Goal: Task Accomplishment & Management: Complete application form

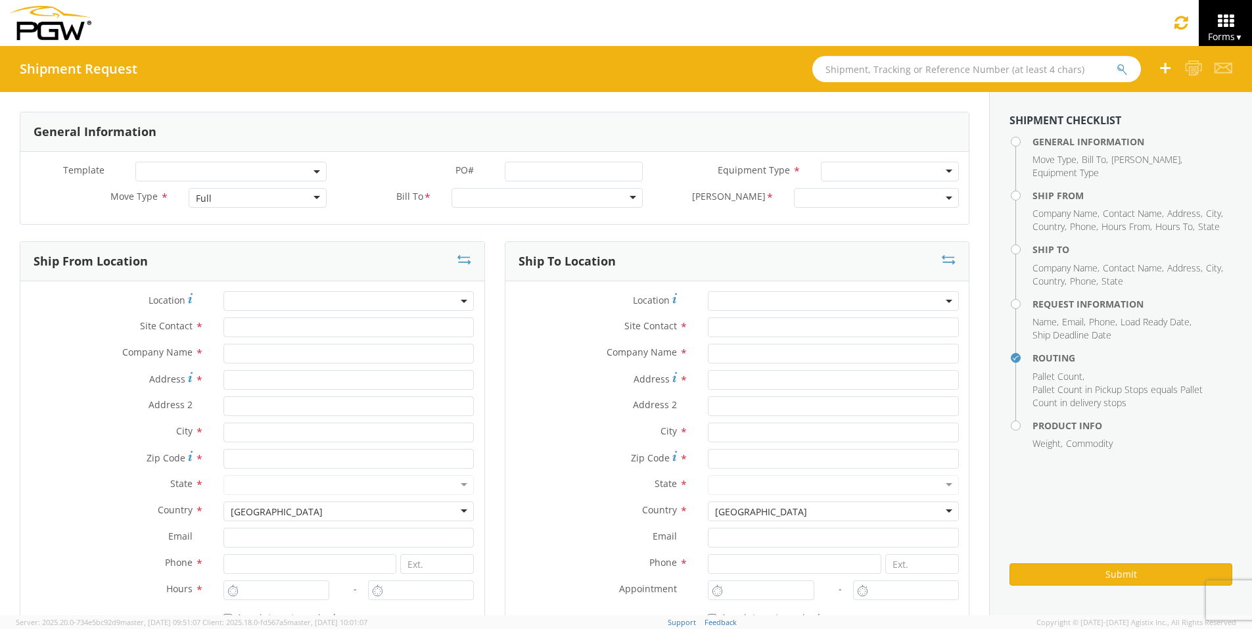
click at [866, 68] on input "text" at bounding box center [976, 69] width 329 height 26
type input "54092877"
click at [1126, 62] on button "submit" at bounding box center [1131, 70] width 11 height 16
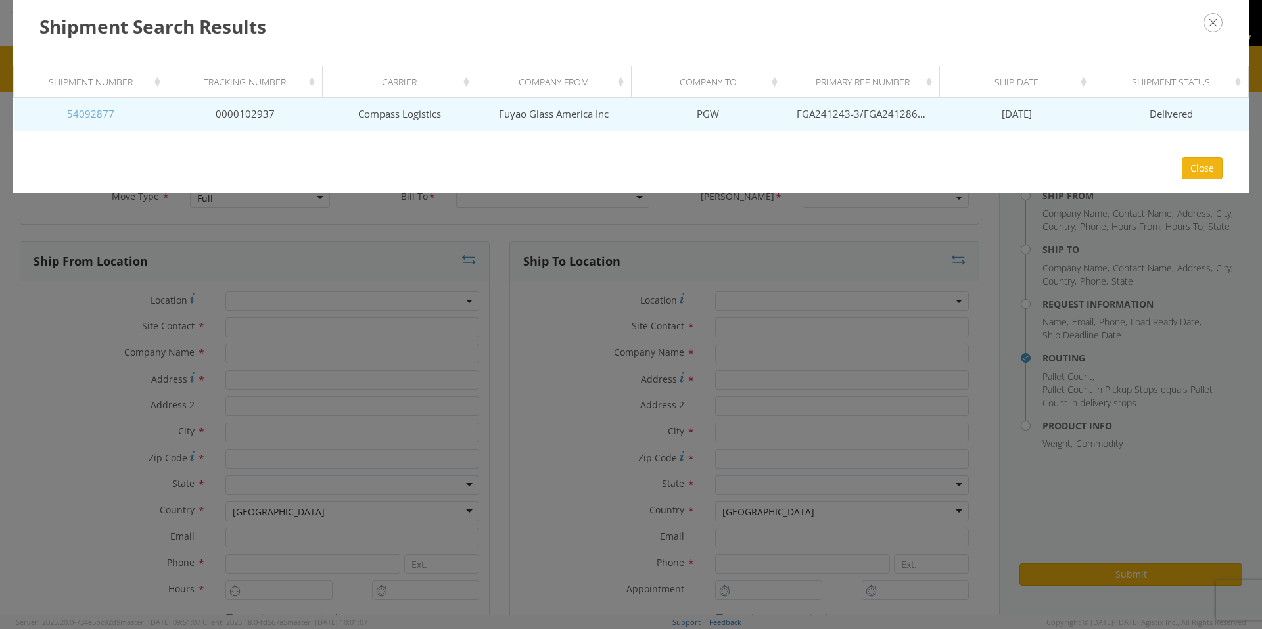
click at [92, 119] on link "54092877" at bounding box center [90, 113] width 47 height 13
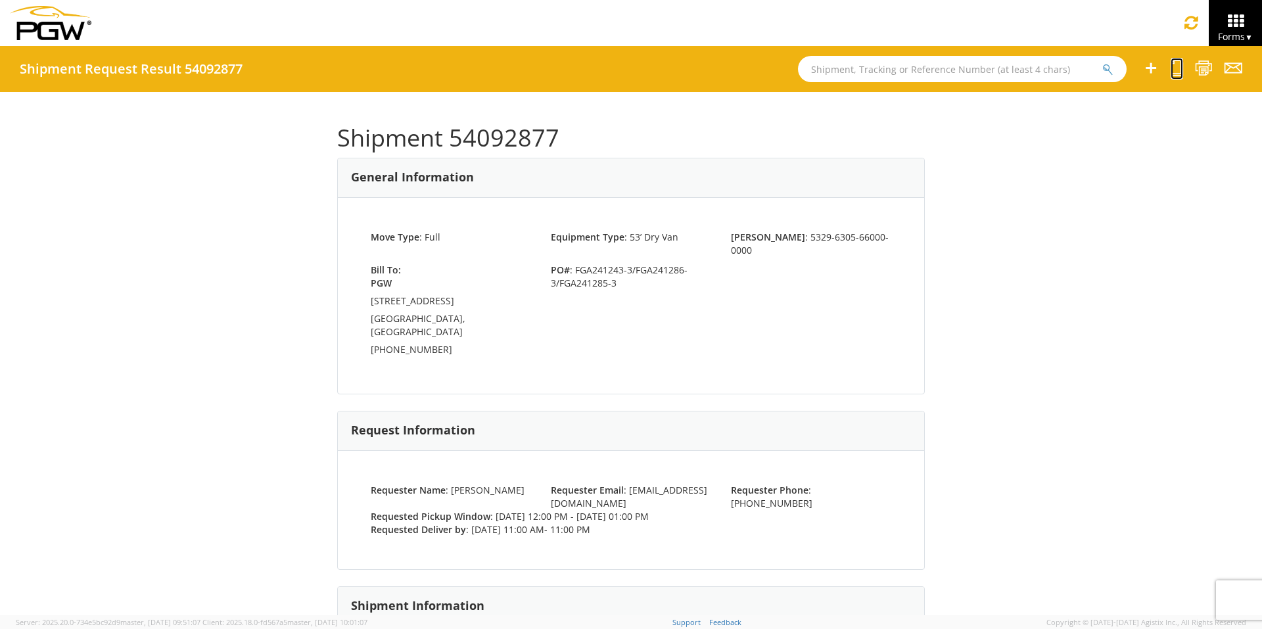
click at [1176, 70] on icon at bounding box center [1176, 68] width 12 height 16
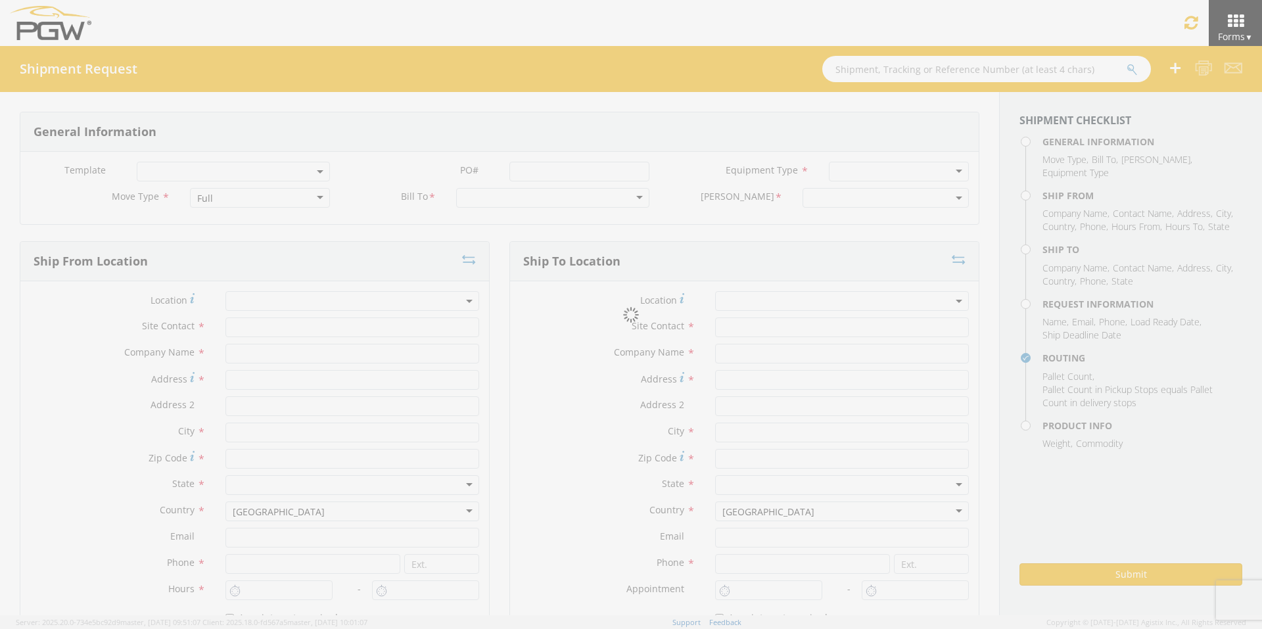
select select
type input "ARG Warehouse"
type input "Fuyao Glass America Inc"
type input "[STREET_ADDRESS][PERSON_NAME]"
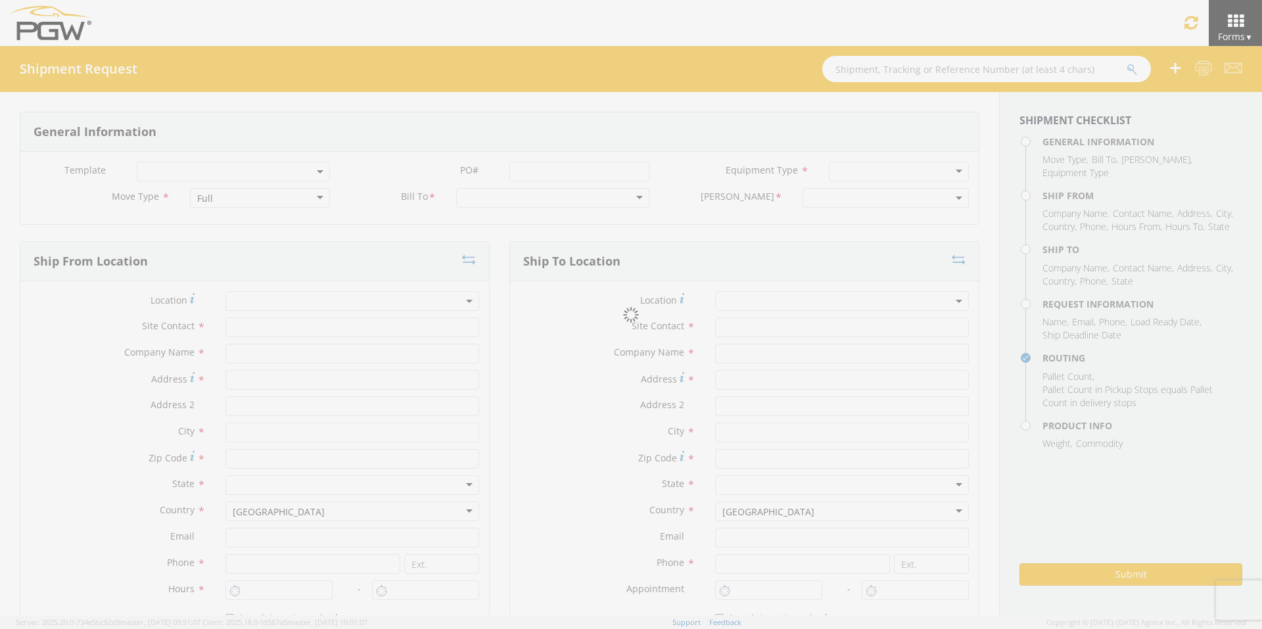
type input "Attn: 2601 ARG Warehouse"
type input "Moraine"
type input "45439"
type input "[EMAIL_ADDRESS][DOMAIN_NAME]"
type input "9374965777"
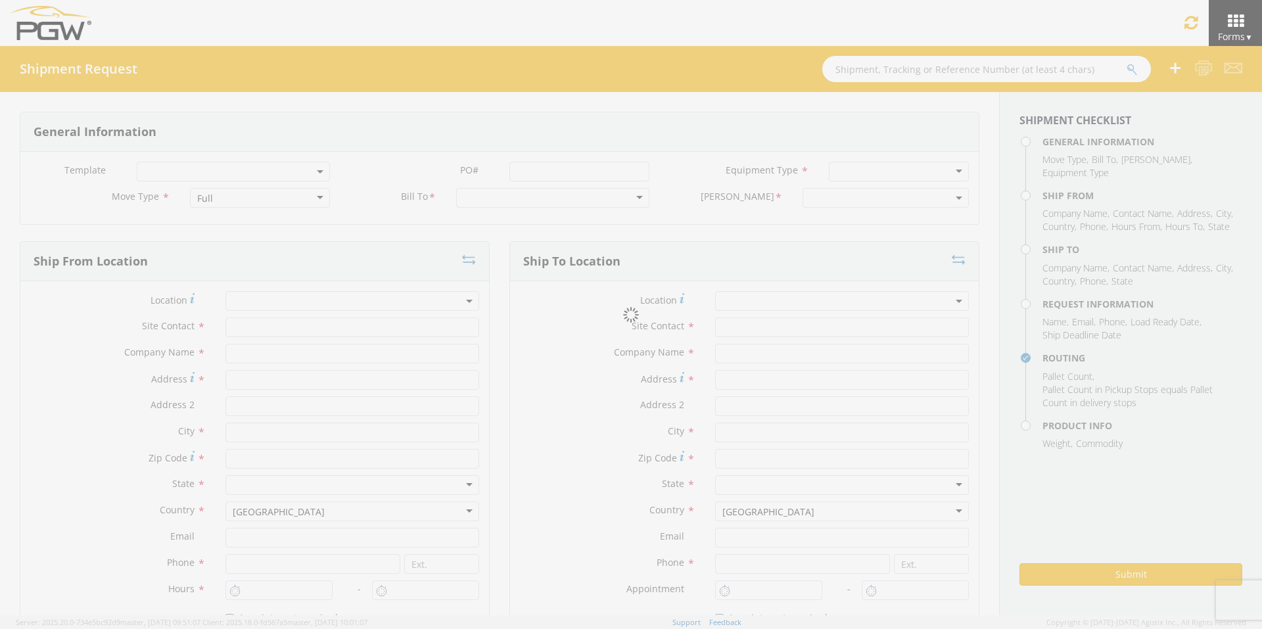
type input "4004"
type input "12:00 PM"
type input "1:00 PM"
type input "5329 Branch Manager"
type input "PGW"
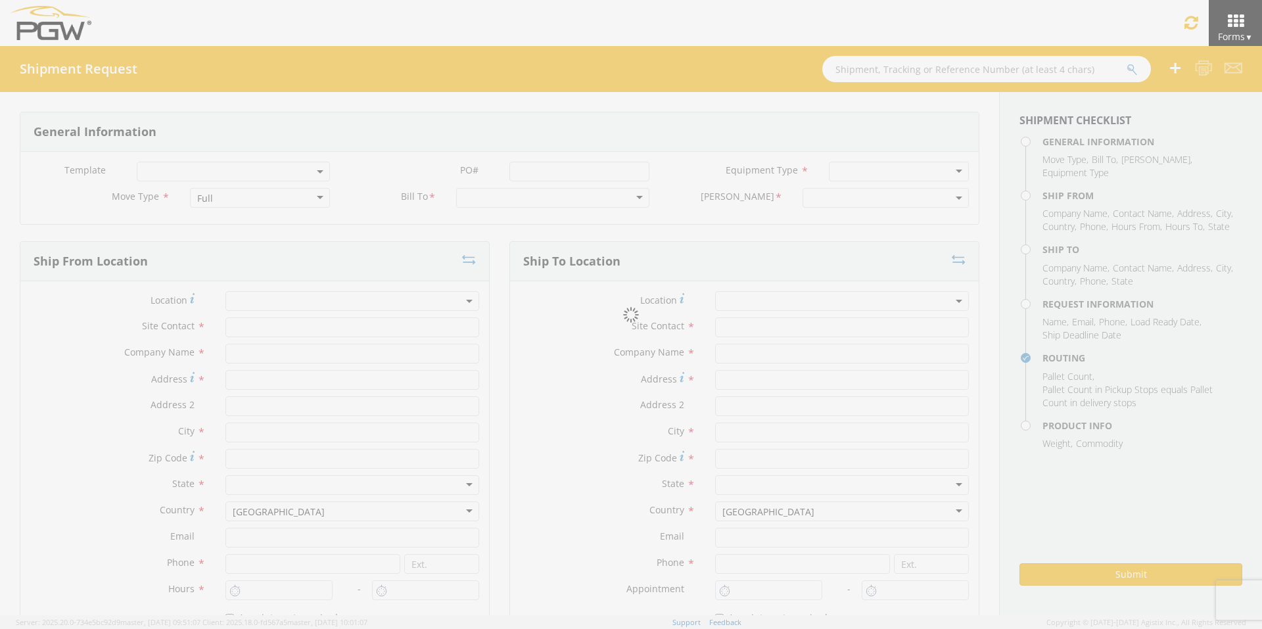
type input "[STREET_ADDRESS]"
type input "Chillicothe"
type input "45601"
type input "[EMAIL_ADDRESS][DOMAIN_NAME]"
type input "[PHONE_NUMBER]"
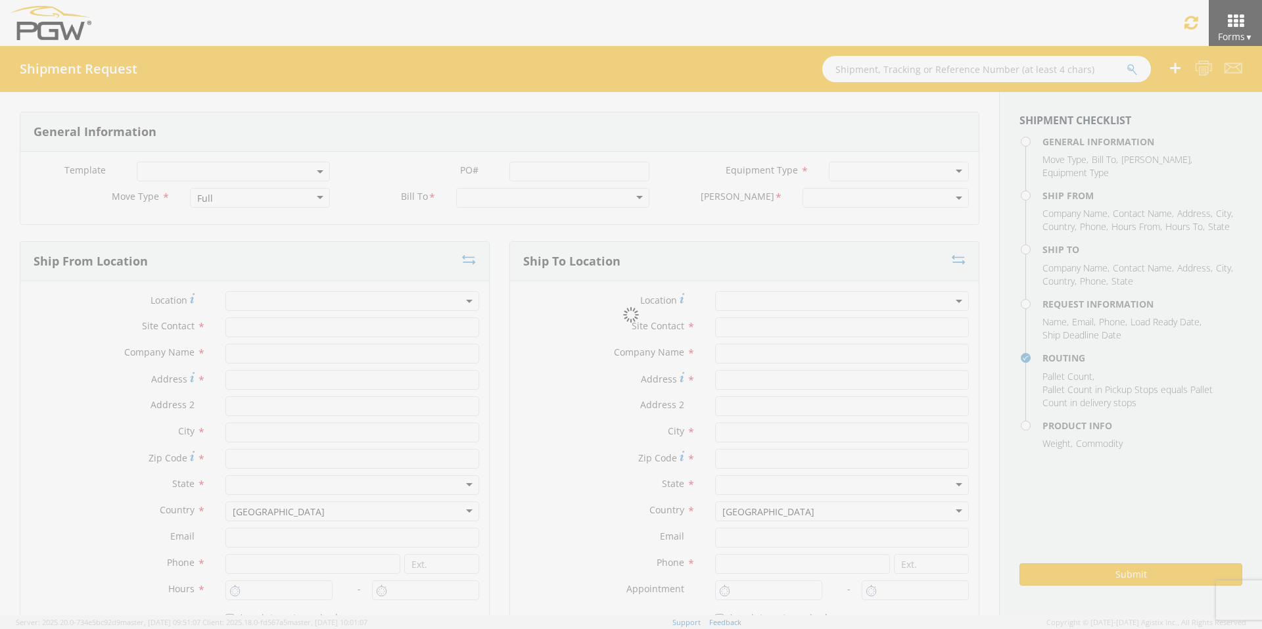
type input "11:00 AM"
type input "11:00 PM"
type input "[PERSON_NAME]"
type input "[EMAIL_ADDRESS][DOMAIN_NAME]"
checkbox input "true"
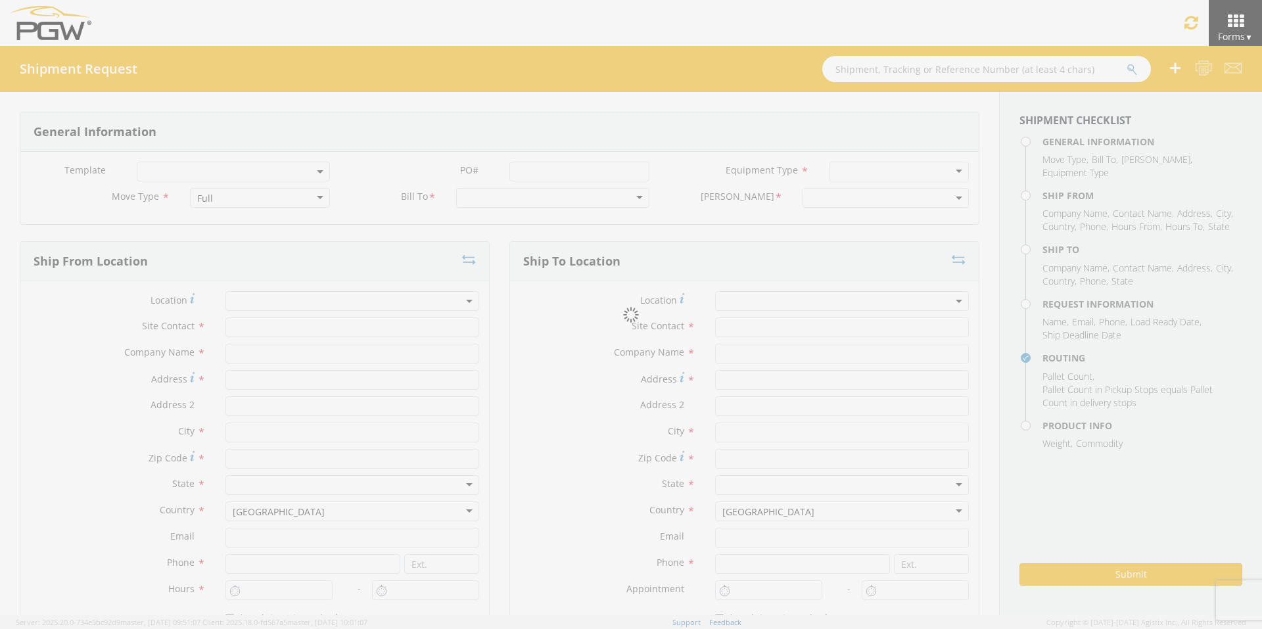
type input "[PHONE_NUMBER]"
type textarea "PGW/ARG Shipment FGA241243-3/FGA241286-3/FGA241285-3 (48 Crates) Driver Note: 5…"
type textarea "Secondary contact [PERSON_NAME] at [PHONE_NUMBER]"
type input "39000"
type input "48"
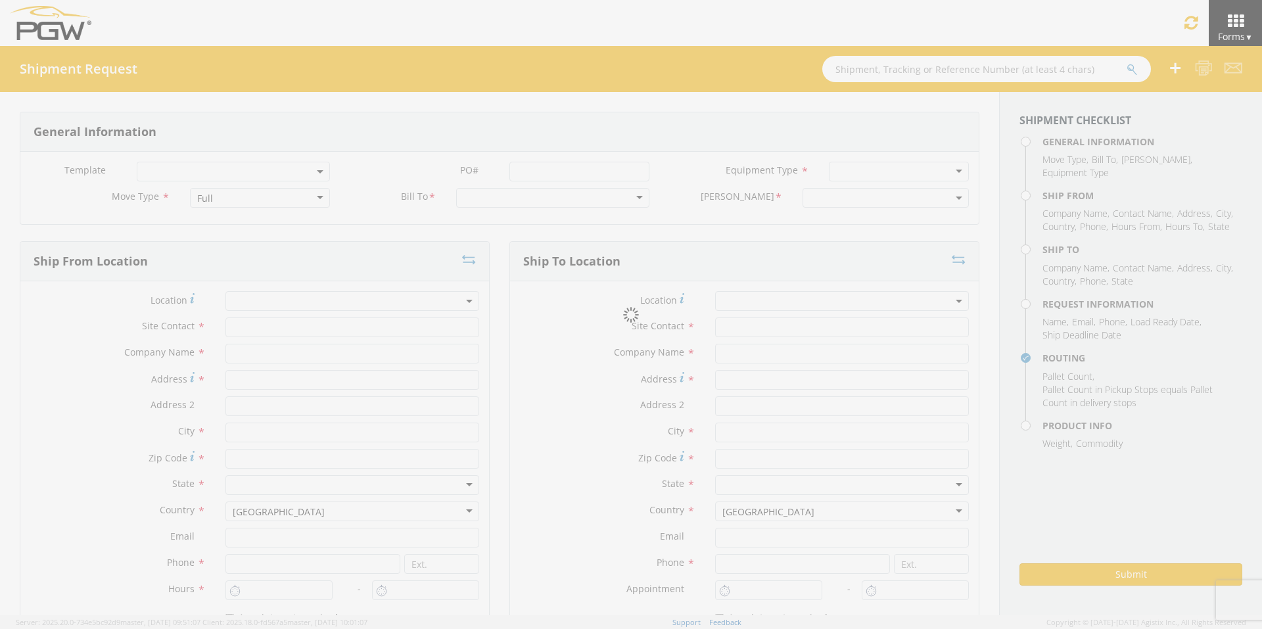
type textarea "PGW/ARG Shipment FGA241243-3/FGA241286-3/FGA241285-3 (48 Crates) Driver Note: 5…"
checkbox input "true"
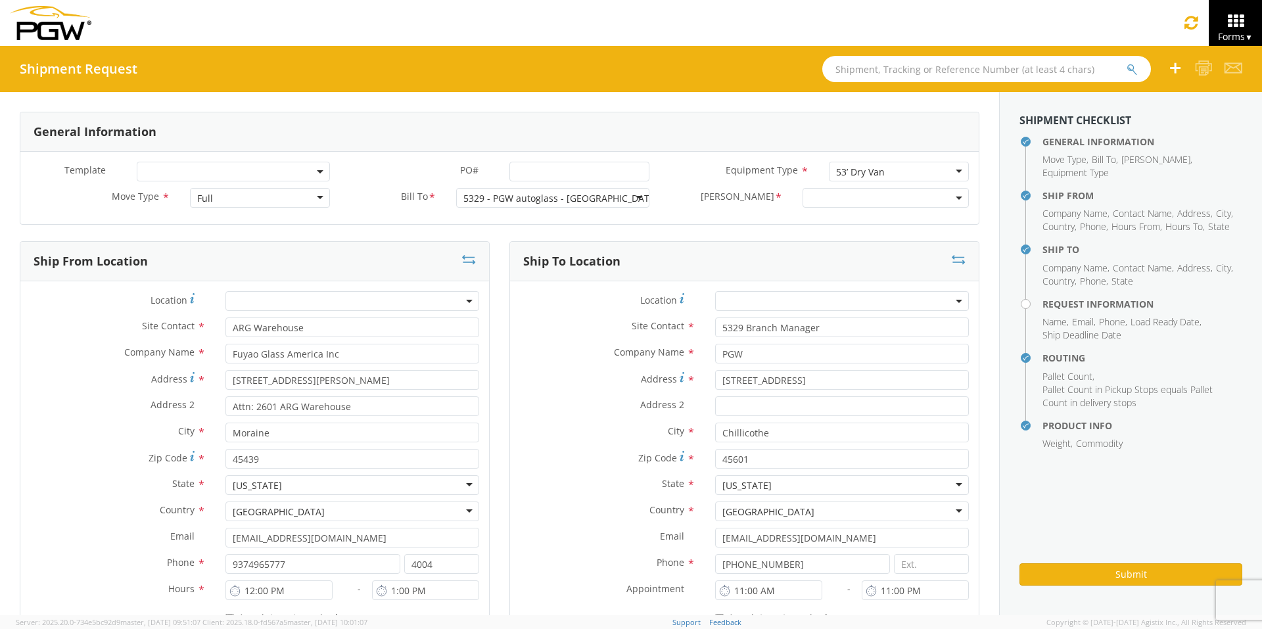
select select "5329-6305-66000-0000"
select select "28253"
click at [544, 173] on input "PO# *" at bounding box center [579, 172] width 140 height 20
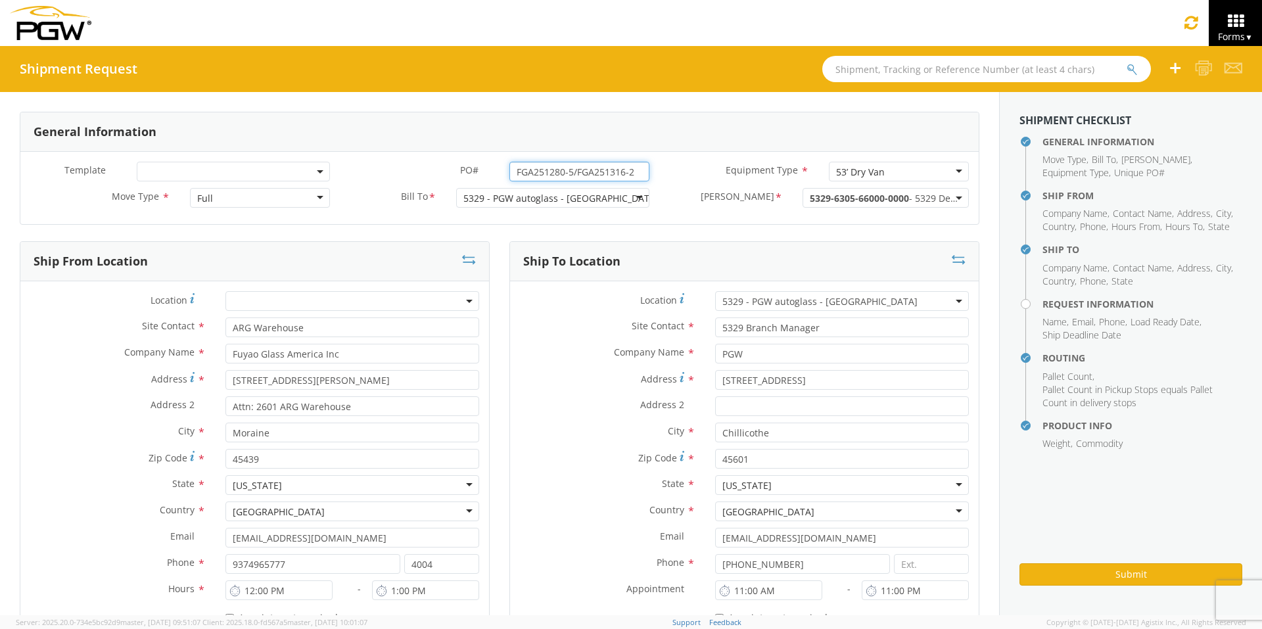
drag, startPoint x: 633, startPoint y: 172, endPoint x: 356, endPoint y: 190, distance: 277.9
click at [357, 190] on div "Template * PO# * FGA251280-5/FGA251316-2 Equipment Type * 53’ Dry Van 53’ Dry V…" at bounding box center [499, 188] width 958 height 72
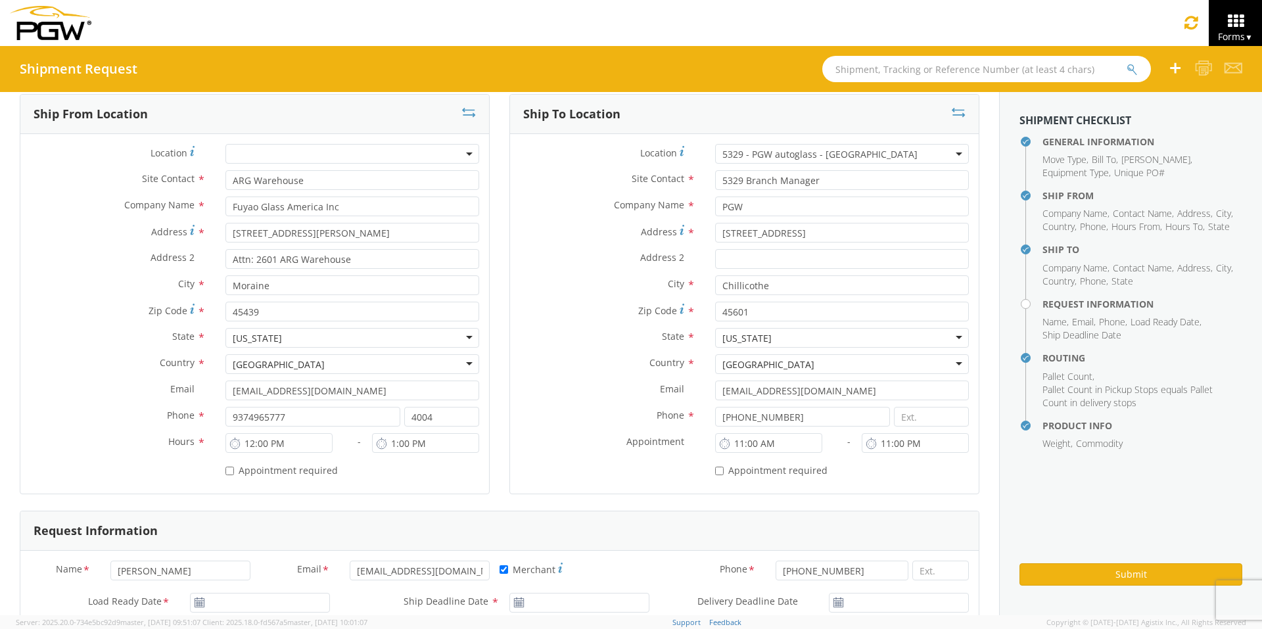
scroll to position [263, 0]
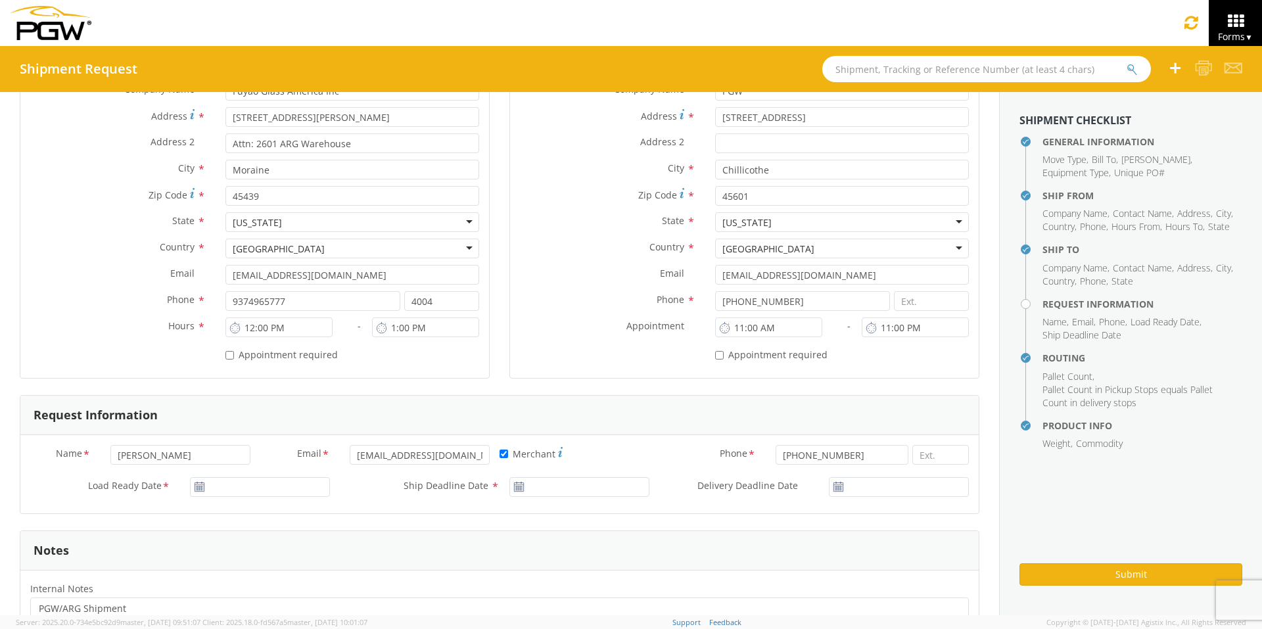
type input "FGA251280-5/FGA251316-2"
click at [237, 487] on input "[DATE]" at bounding box center [260, 487] width 140 height 20
click at [223, 405] on td "13" at bounding box center [230, 404] width 28 height 20
type input "[DATE]"
click at [570, 487] on input "[DATE]" at bounding box center [579, 487] width 140 height 20
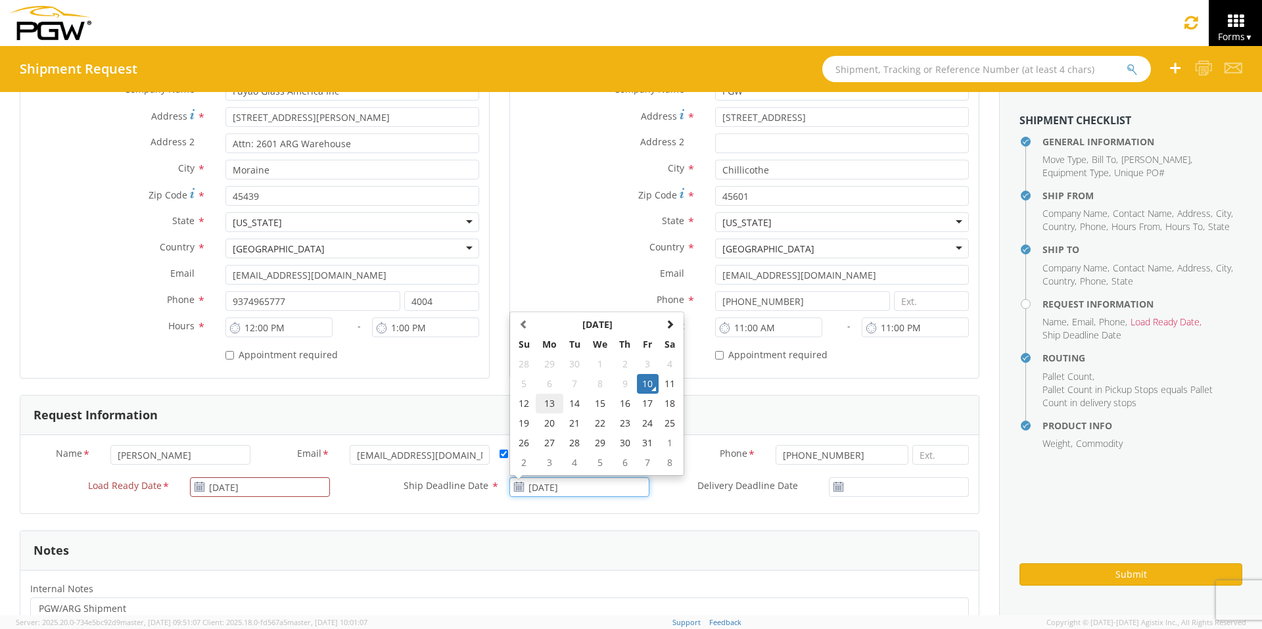
click at [540, 403] on td "13" at bounding box center [550, 404] width 28 height 20
type input "[DATE]"
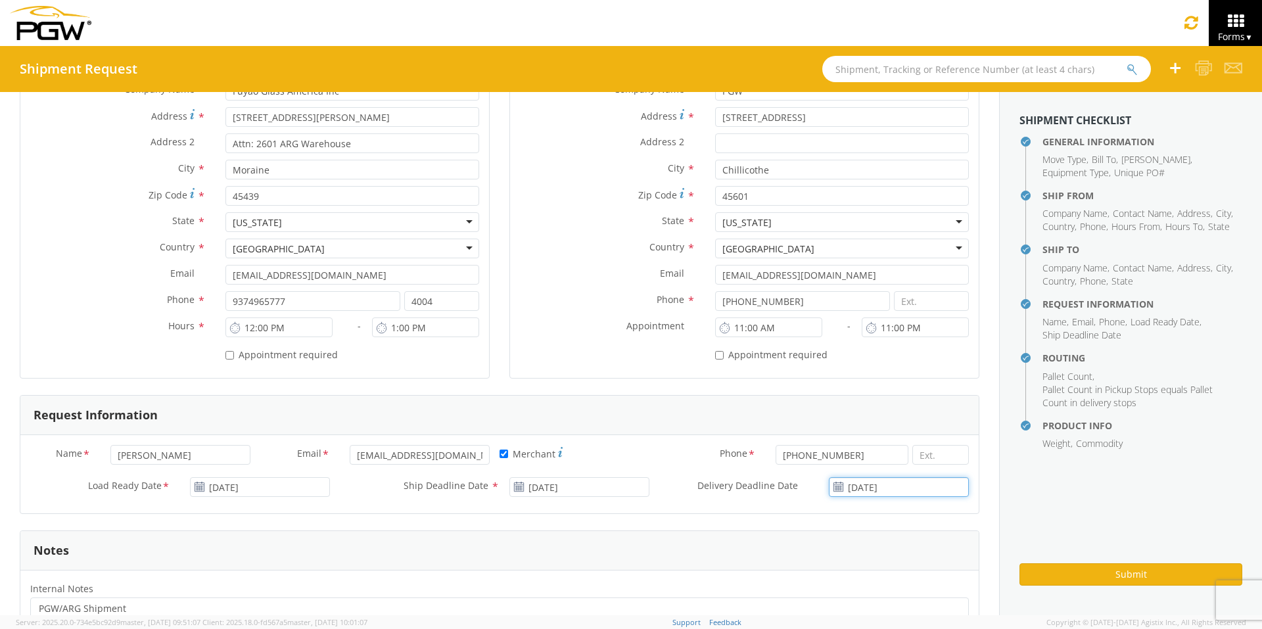
click at [878, 490] on input "[DATE]" at bounding box center [899, 487] width 140 height 20
click at [822, 404] on td "13" at bounding box center [834, 404] width 28 height 20
type input "[DATE]"
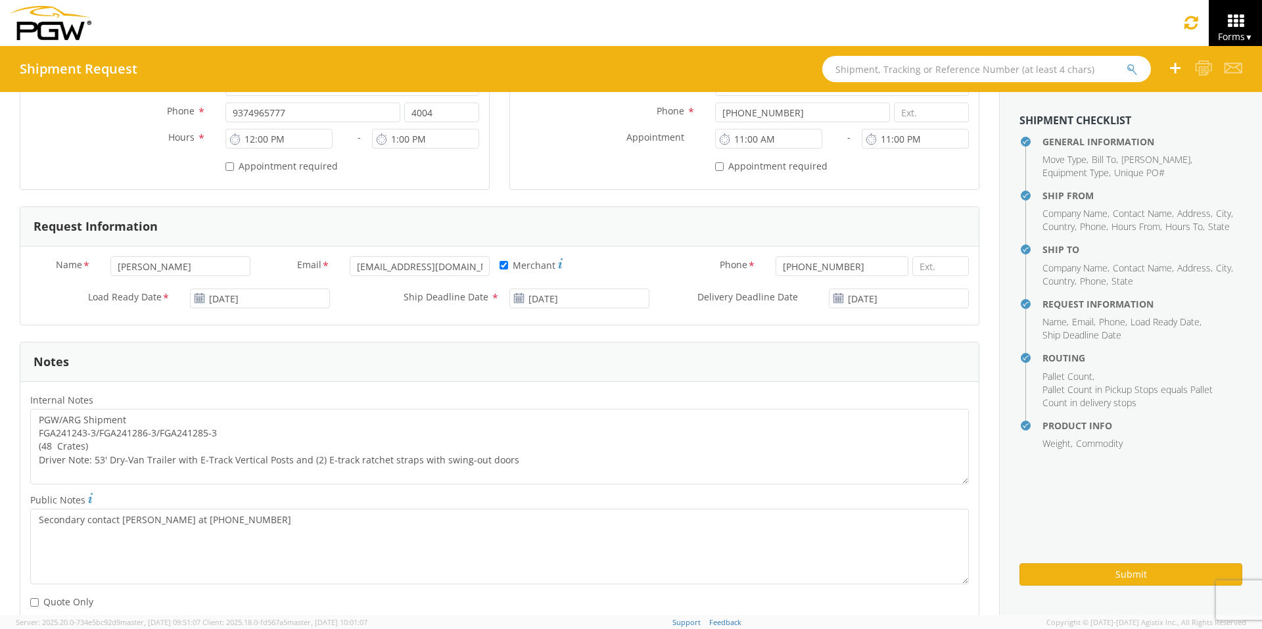
scroll to position [460, 0]
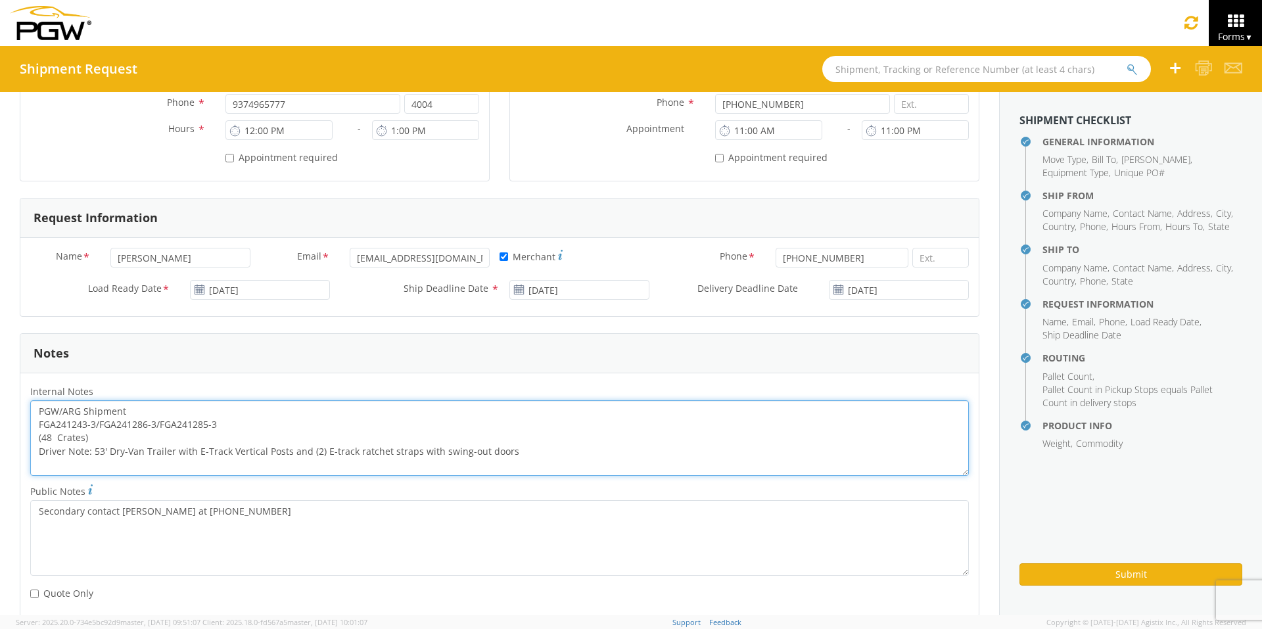
drag, startPoint x: 217, startPoint y: 422, endPoint x: 6, endPoint y: 424, distance: 211.0
click at [6, 424] on div "General Information Template * PO# * FGA251280-5/FGA251316-2 Equipment Type * 5…" at bounding box center [499, 355] width 999 height 1446
paste textarea "51280-5/FGA251316-2"
drag, startPoint x: 39, startPoint y: 409, endPoint x: 566, endPoint y: 459, distance: 528.7
click at [566, 459] on textarea "PGW/ARG Shipment FGA251280-5/FGA251316-2 (48 Crates) Driver Note: 53' Dry-Van T…" at bounding box center [499, 438] width 938 height 76
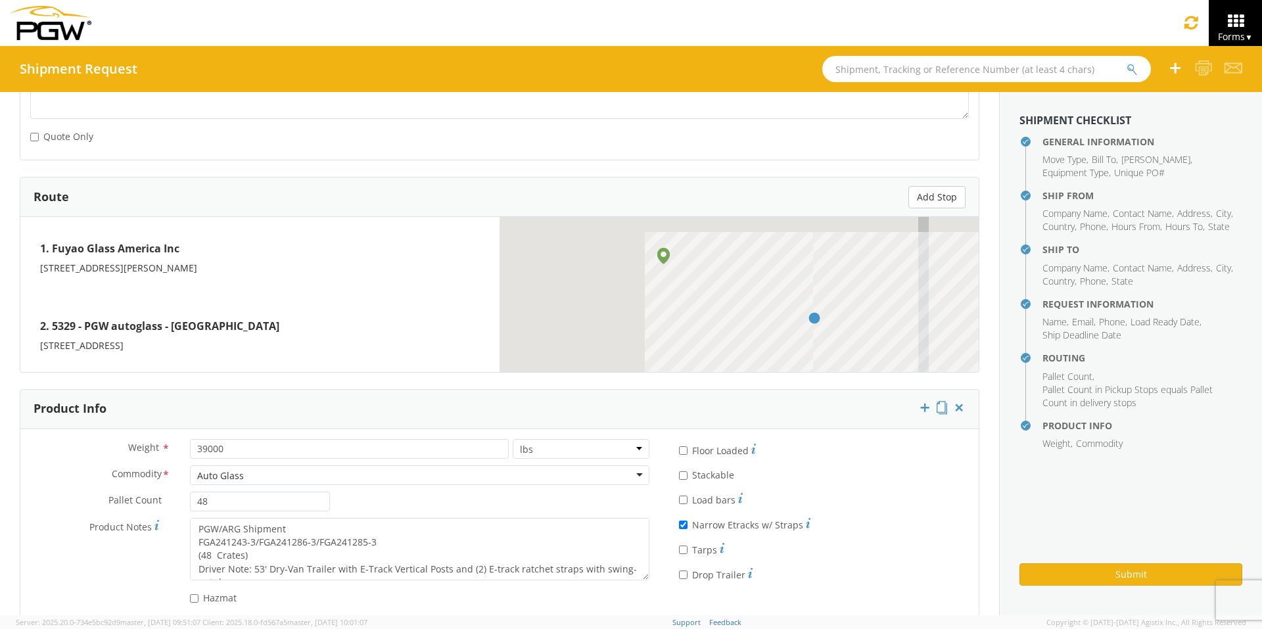
scroll to position [920, 0]
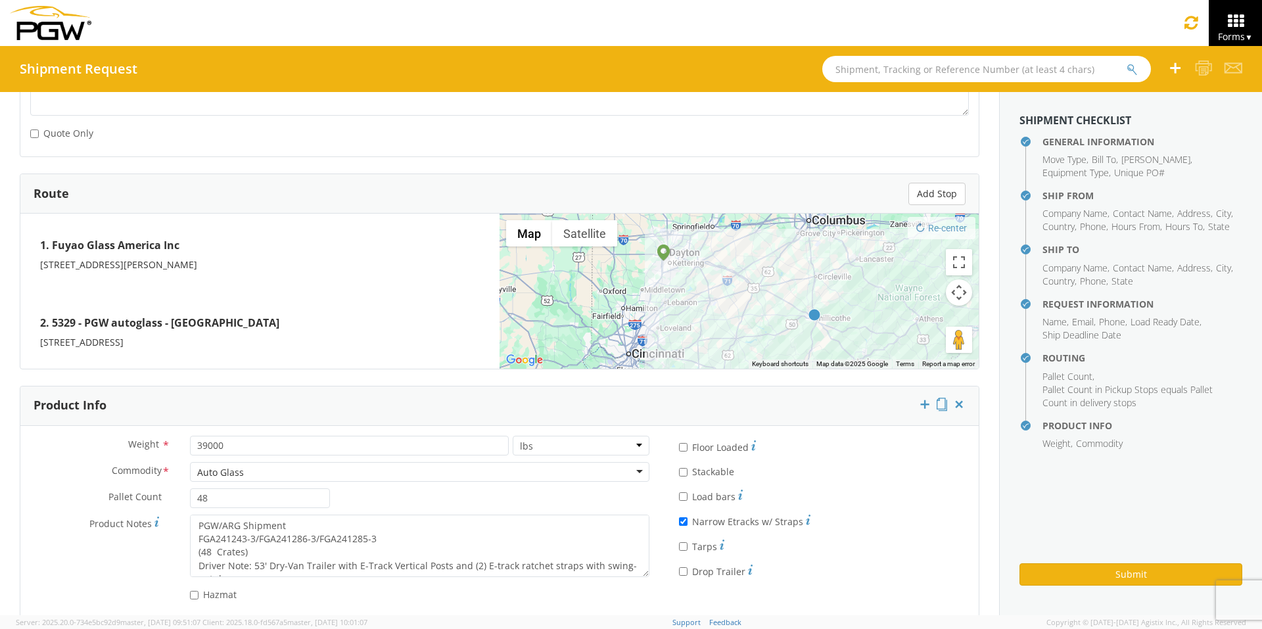
type textarea "PGW/ARG Shipment FGA251280-5/FGA251316-2 (48 Crates) Driver Note: 53' Dry-Van T…"
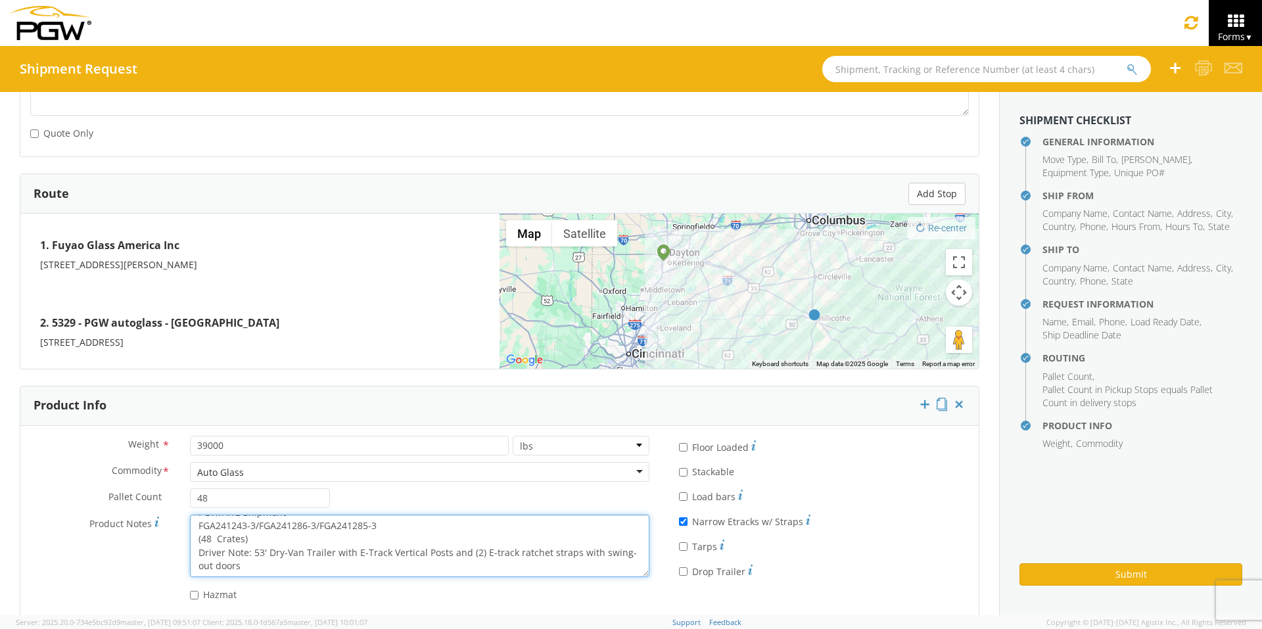
drag, startPoint x: 195, startPoint y: 521, endPoint x: 540, endPoint y: 572, distance: 348.1
click at [540, 572] on textarea "PGW/ARG Shipment FGA241243-3/FGA241286-3/FGA241285-3 (48 Crates) Driver Note: 5…" at bounding box center [419, 546] width 459 height 62
paste textarea "51280-5/FGA251316-2"
type textarea "PGW/ARG Shipment FGA251280-5/FGA251316-2 (48 Crates) Driver Note: 53' Dry-Van T…"
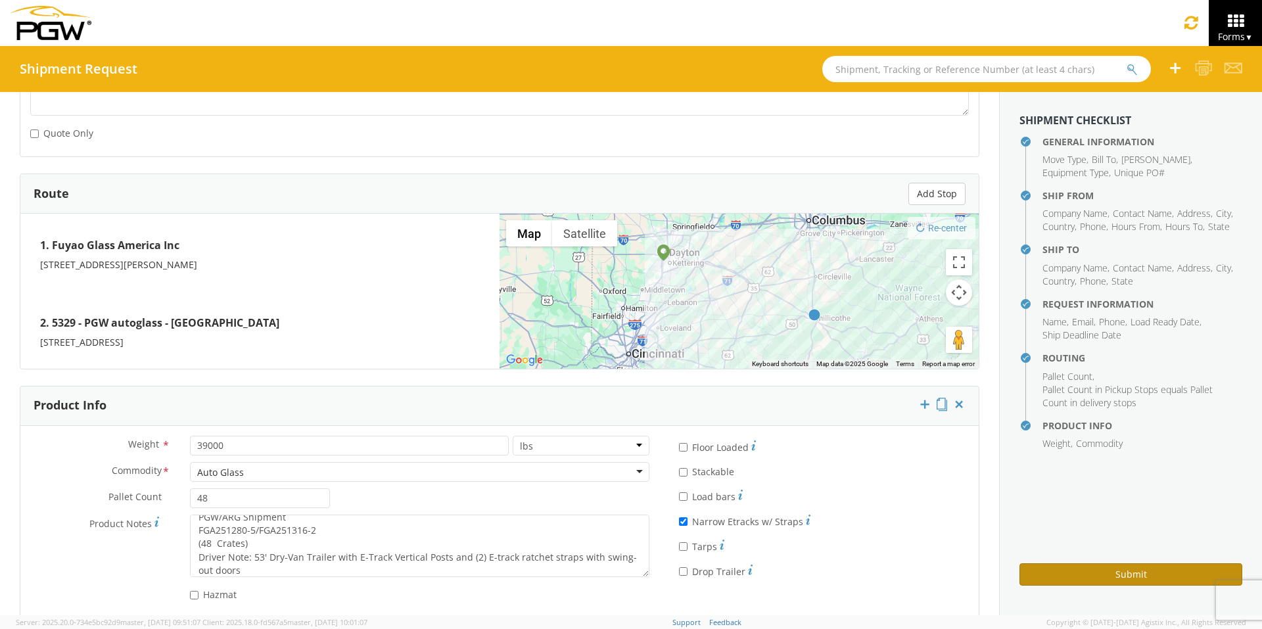
click at [1105, 570] on button "Submit" at bounding box center [1130, 574] width 223 height 22
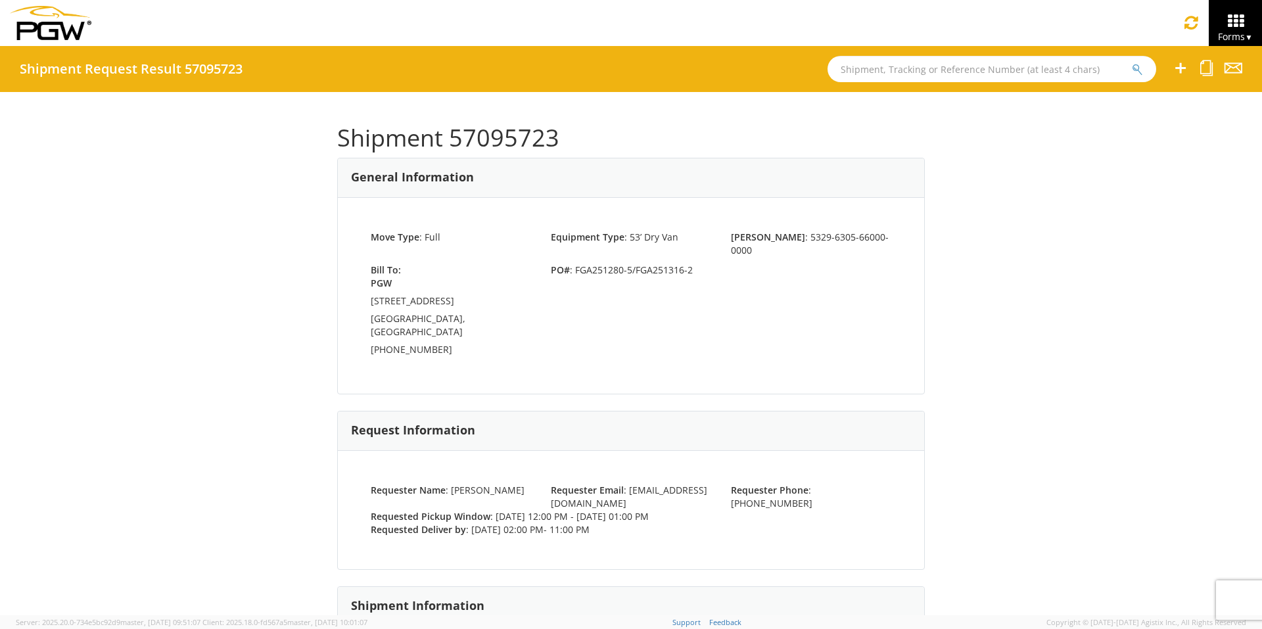
click at [875, 68] on input "text" at bounding box center [991, 69] width 329 height 26
type input "57026881"
click at [1132, 62] on button "submit" at bounding box center [1137, 70] width 11 height 16
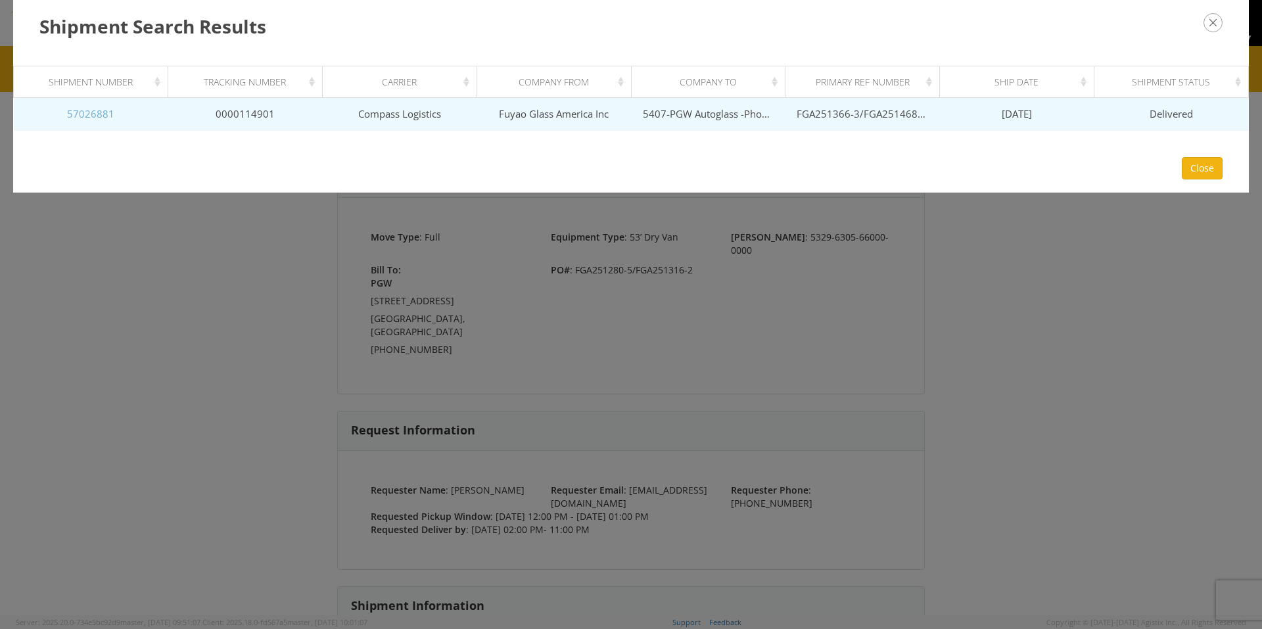
click at [98, 118] on link "57026881" at bounding box center [90, 113] width 47 height 13
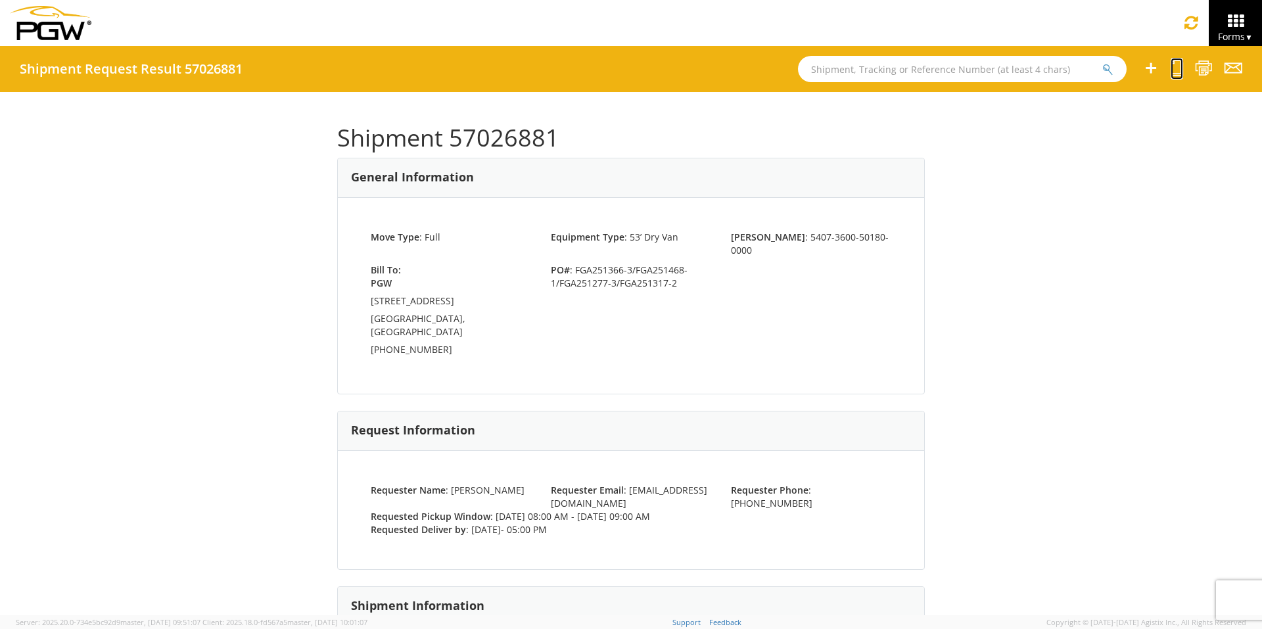
click at [1174, 74] on icon at bounding box center [1176, 68] width 12 height 16
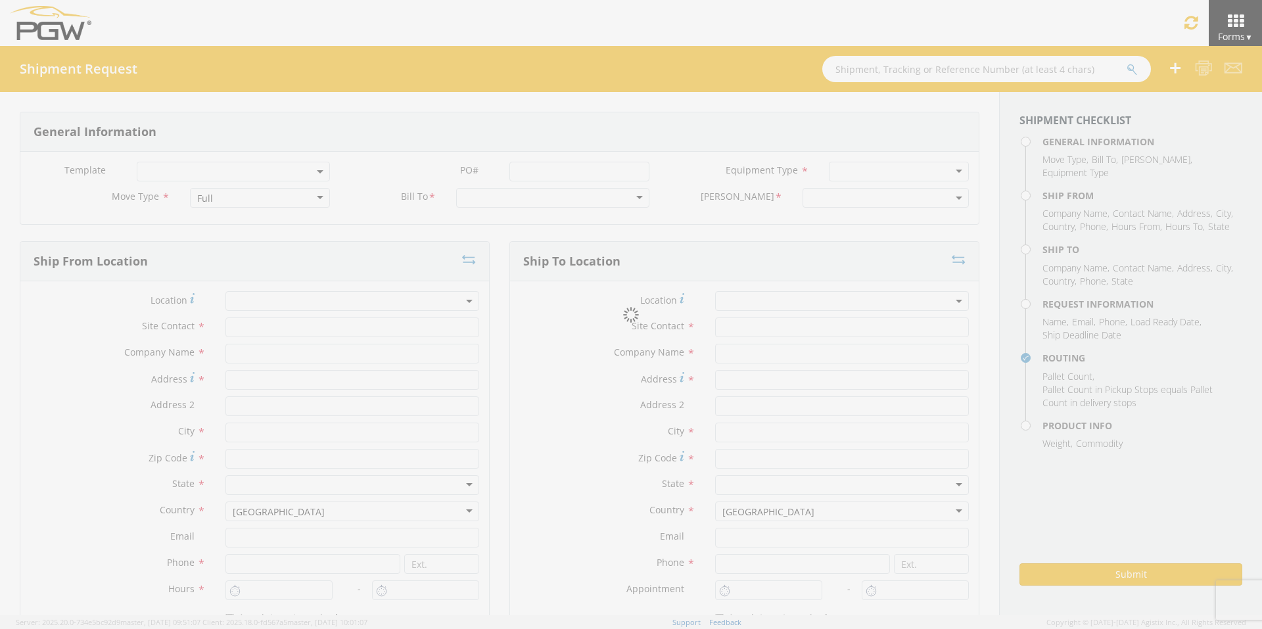
select select
type input "ARG Warehouse"
type input "Fuyao Glass America Inc"
type input "[STREET_ADDRESS][PERSON_NAME]"
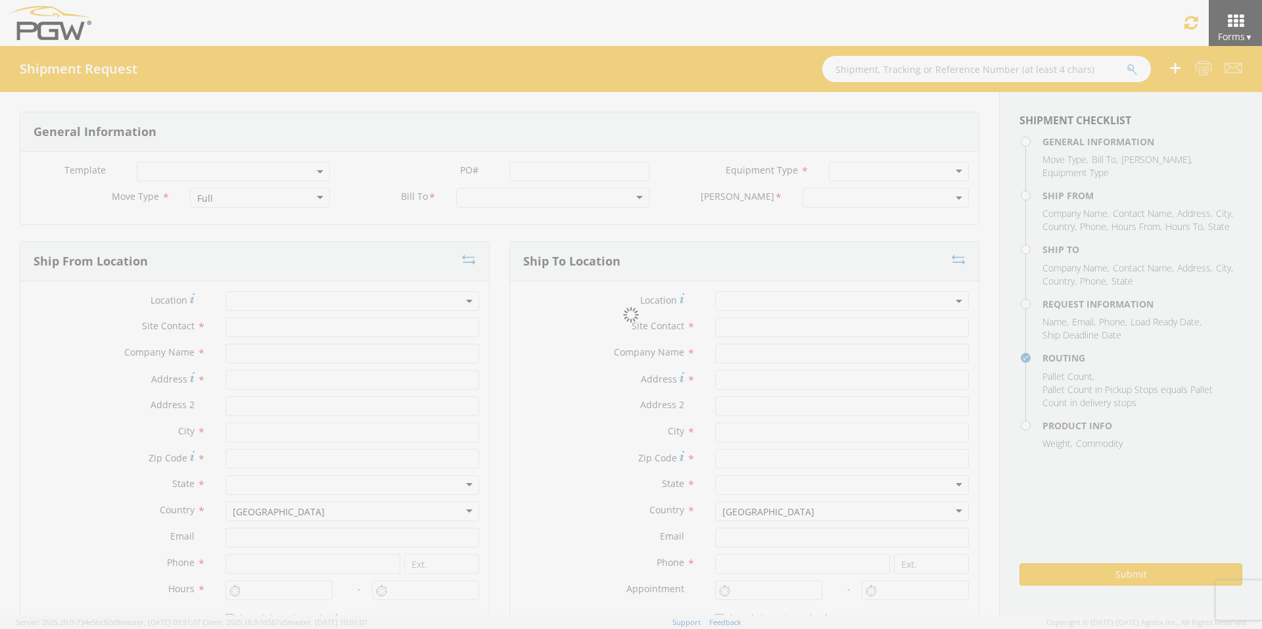
type input "Attn: 2601 ARG Warehouse"
type input "Moraine"
type input "45439"
type input "[EMAIL_ADDRESS][DOMAIN_NAME]"
type input "9374965777"
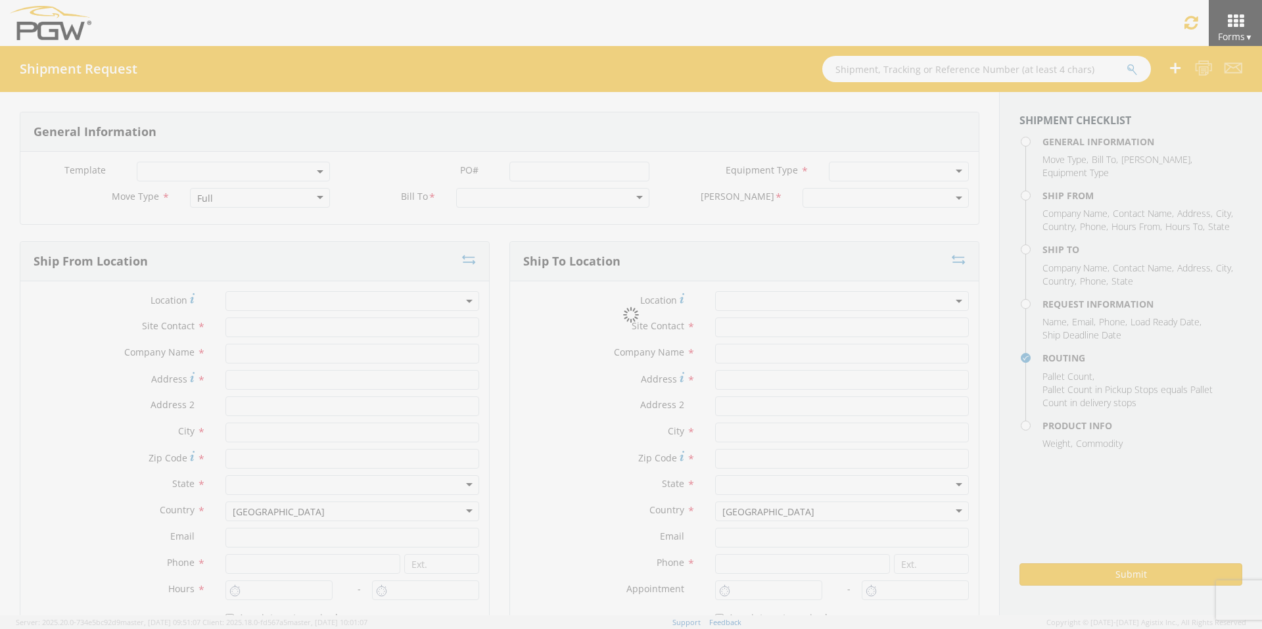
type input "4004"
type input "8:00 AM"
type input "9:00 AM"
type input "5407 Branch Manager"
type input "5407-PGW Autoglass -Phoenix Hub"
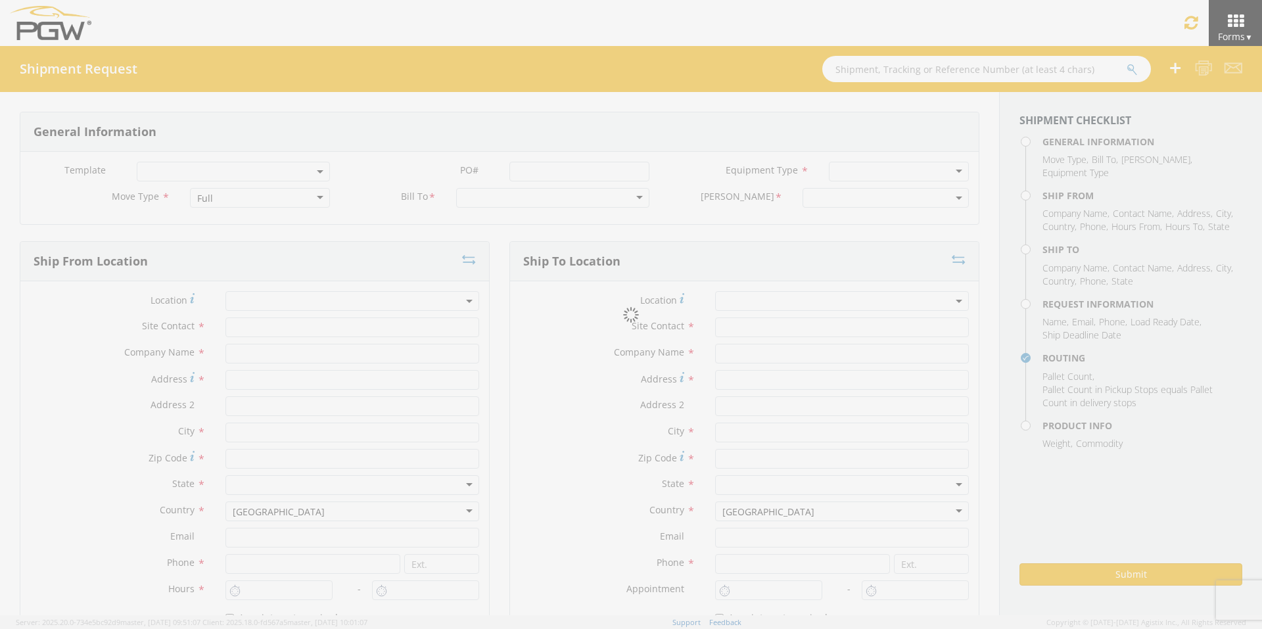
type input "[STREET_ADDRESS]"
type input "[GEOGRAPHIC_DATA]"
type input "85307"
type input "[EMAIL_ADDRESS][DOMAIN_NAME]"
type input "[PHONE_NUMBER]"
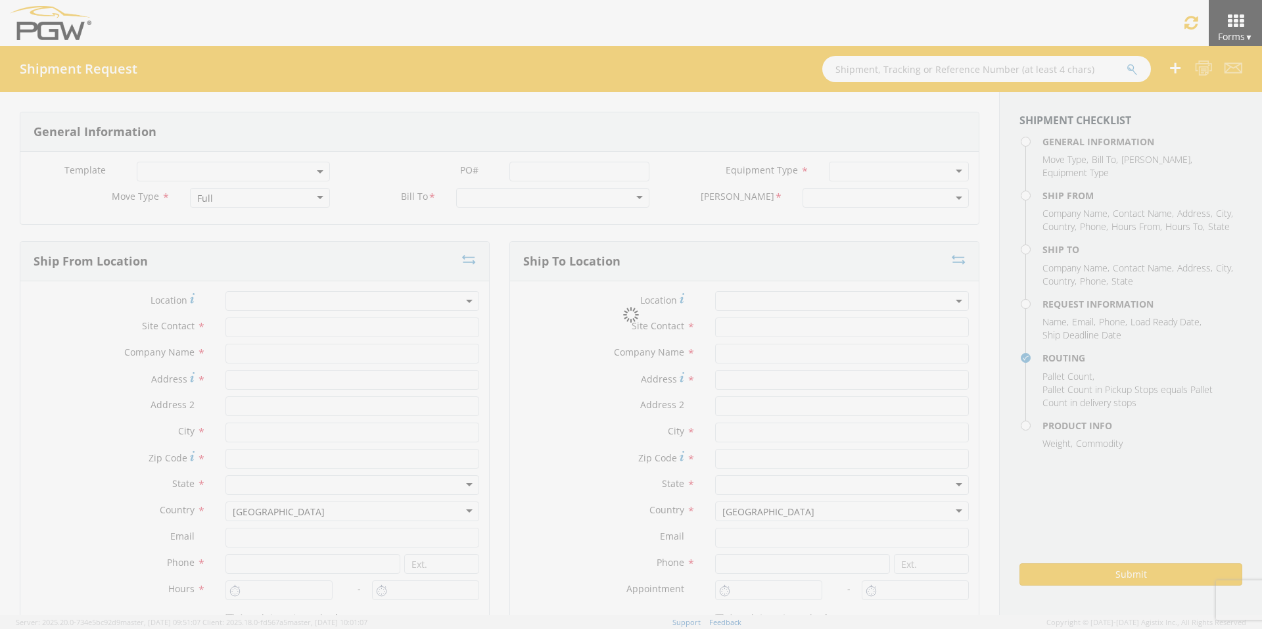
type input "5:00 PM"
type input "[PERSON_NAME]"
type input "[EMAIL_ADDRESS][DOMAIN_NAME]"
checkbox input "true"
type input "[PHONE_NUMBER]"
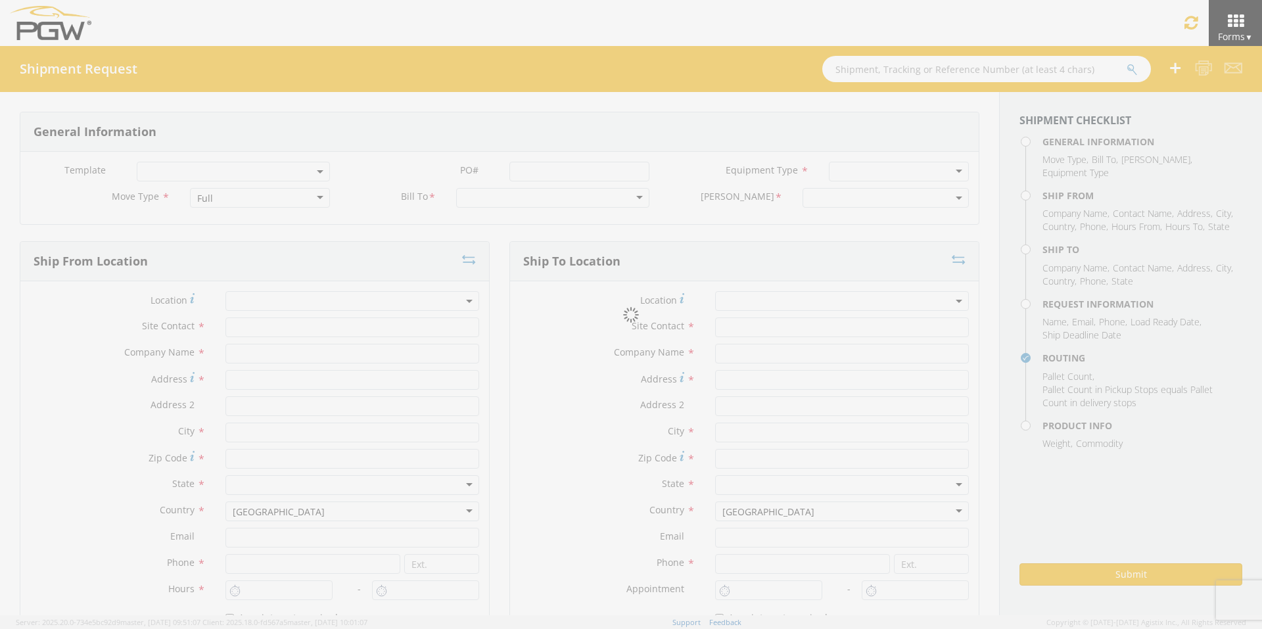
type textarea "PGW Branch Direct - Glendale AZ FGA251366-3/FGA251468-1/FGA251277-3/FGA251317-2…"
type textarea "NO LTL Appt unless noted, ALL Truckload APPT Reqd."
type input "39000"
type input "48"
type textarea "PGW Branch Direct - Glendale AZ FGA251366-3/FGA251468-1/FGA251277-3/FGA251317-2…"
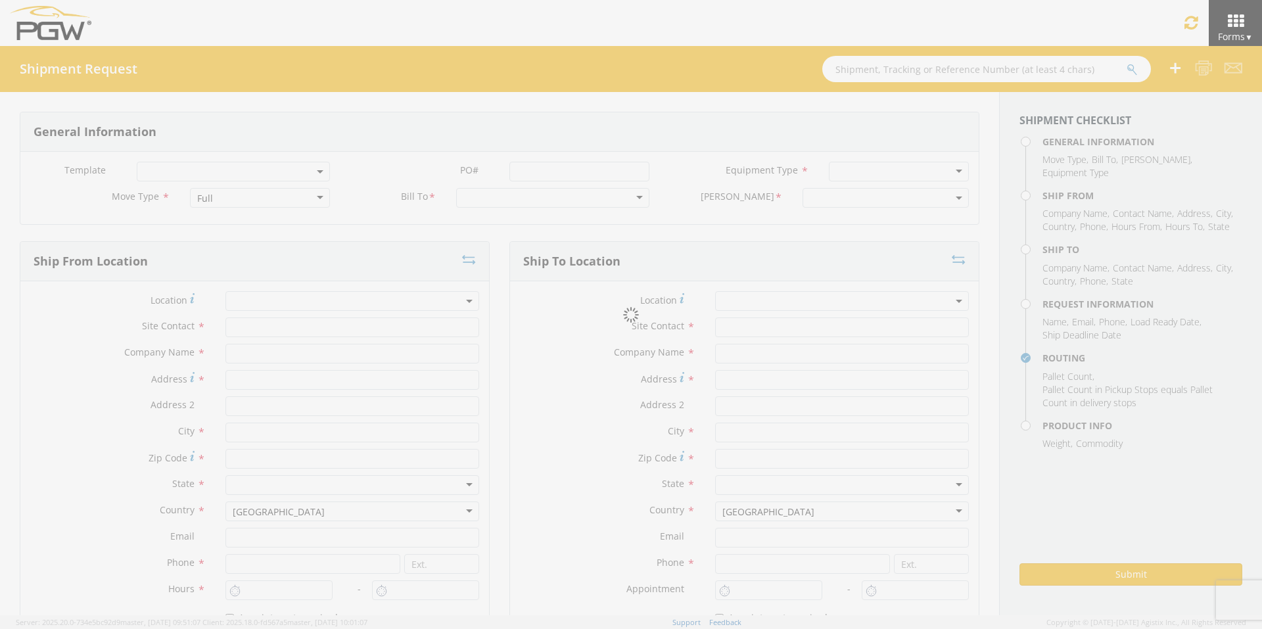
checkbox input "true"
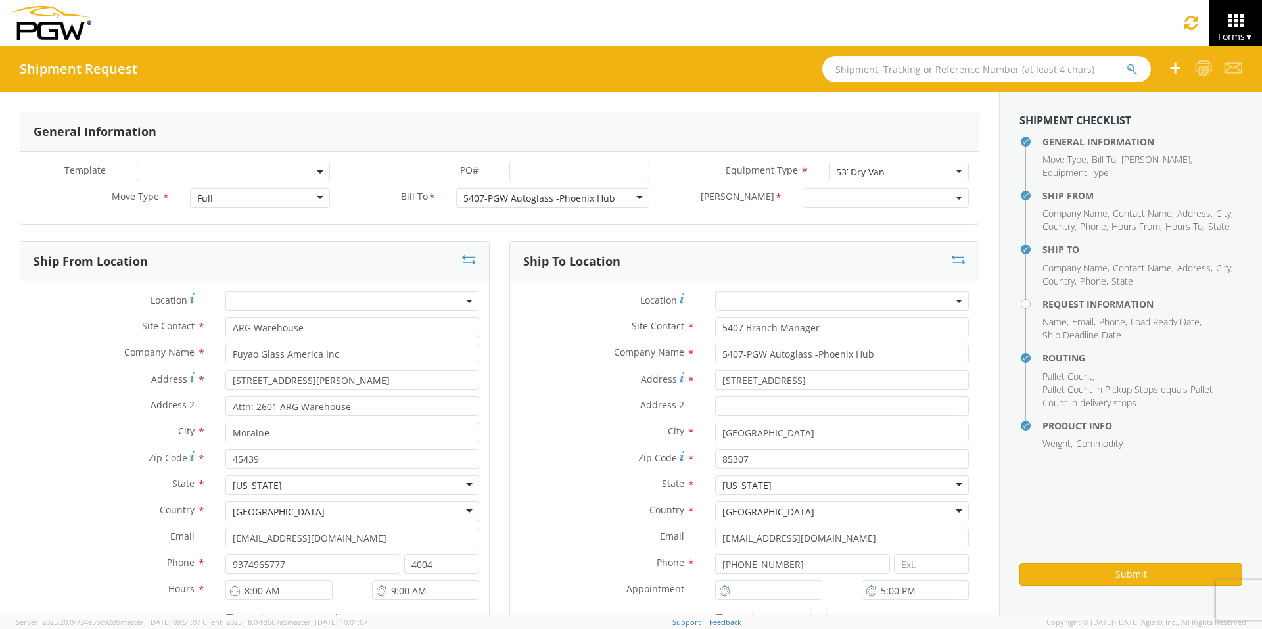
type input "7:00 AM"
select select "5407-3600-50180-0000"
select select "62351"
click at [545, 165] on input "PO# *" at bounding box center [579, 172] width 140 height 20
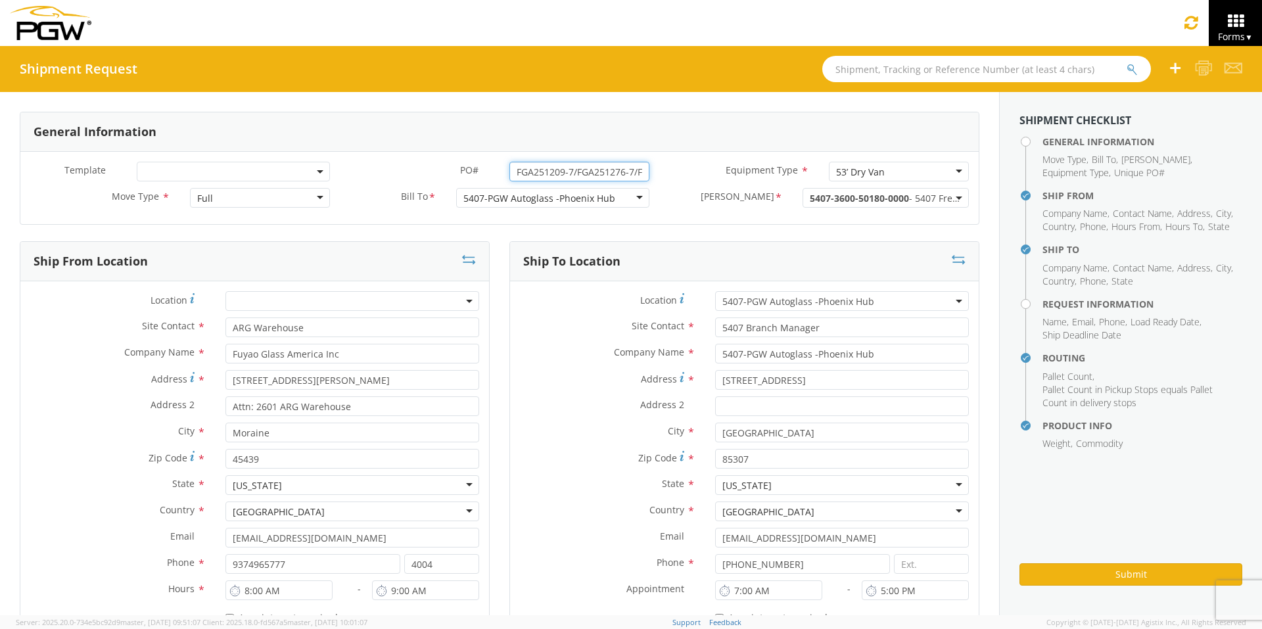
drag, startPoint x: 636, startPoint y: 168, endPoint x: 394, endPoint y: 139, distance: 243.6
click at [394, 139] on div "General Information Template * PO# * FGA251209-7/FGA251276-7/FGA251317-3/FGA251…" at bounding box center [499, 168] width 959 height 113
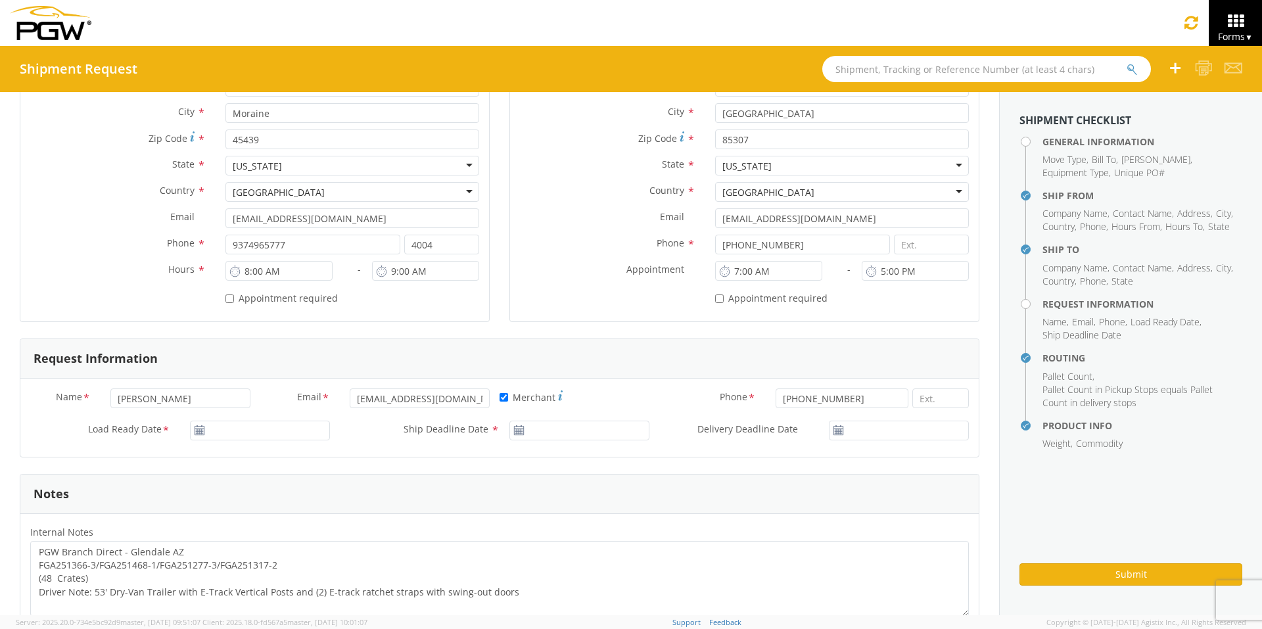
scroll to position [329, 0]
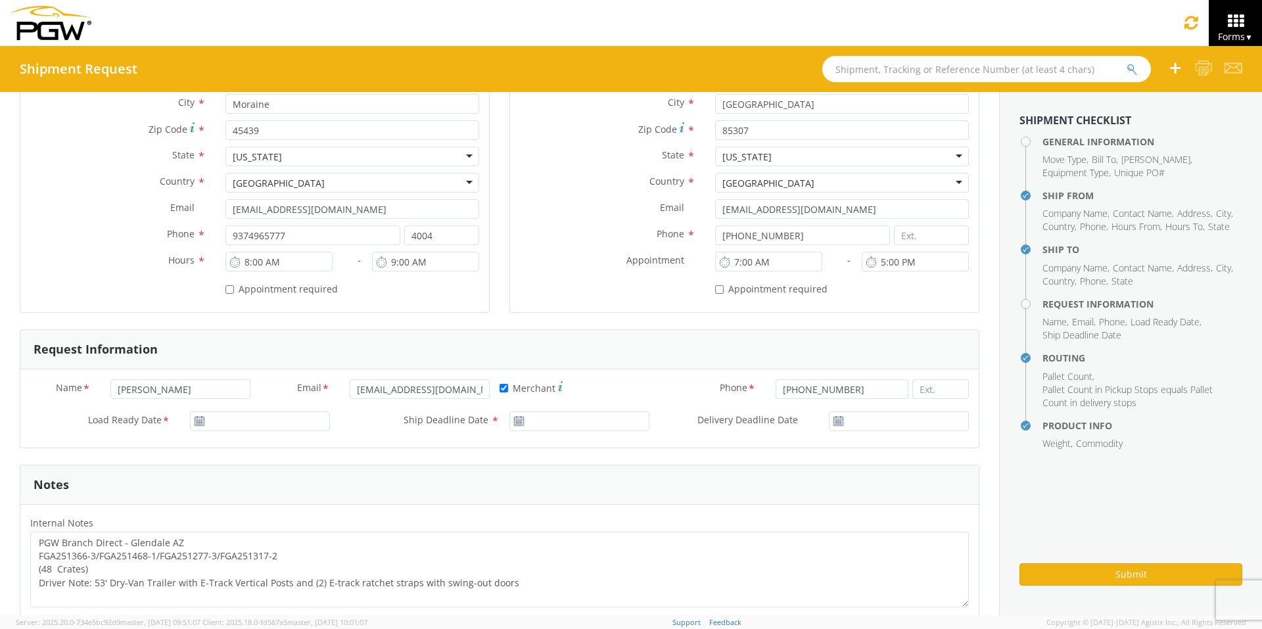
type input "FGA251209-7/FGA251276-7/FGA251317-3/FGA251366-4"
click at [245, 426] on input "[DATE]" at bounding box center [260, 421] width 140 height 20
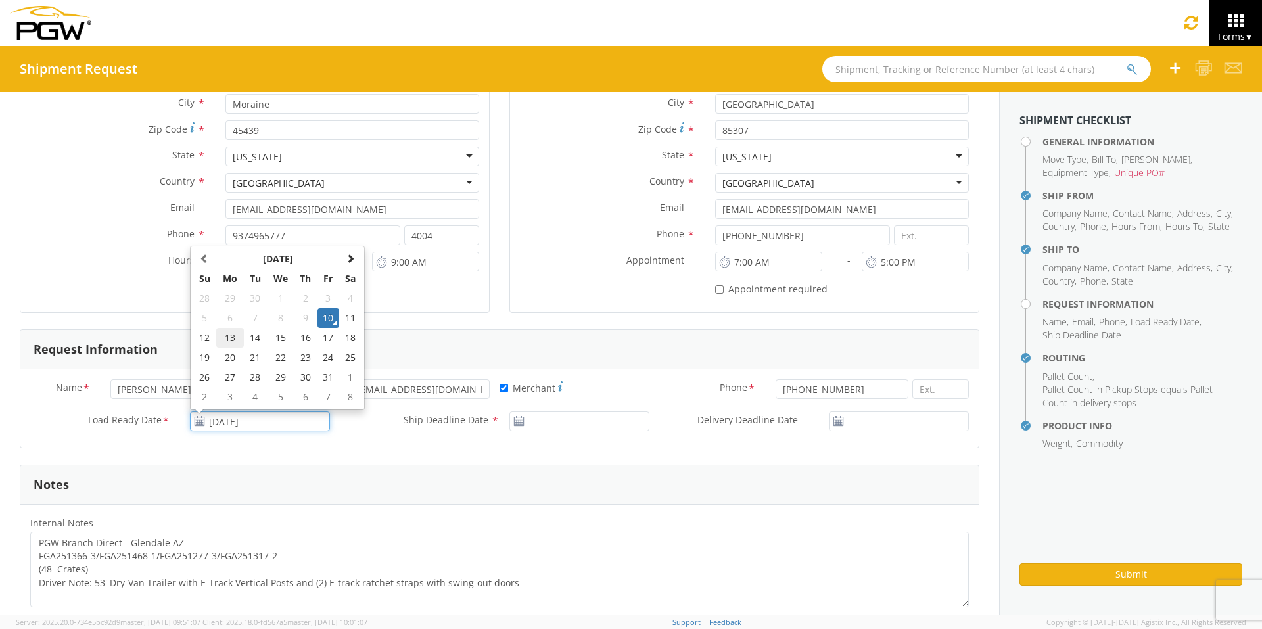
click at [229, 341] on td "13" at bounding box center [230, 338] width 28 height 20
type input "[DATE]"
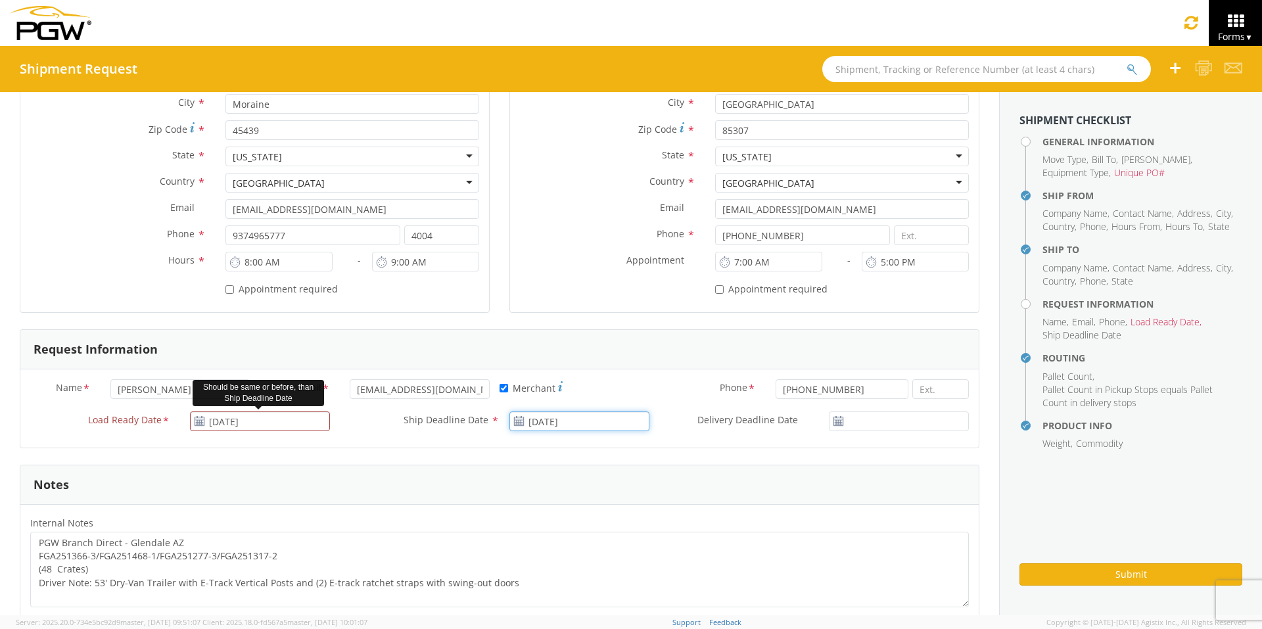
click at [561, 424] on input "[DATE]" at bounding box center [579, 421] width 140 height 20
click at [545, 338] on td "13" at bounding box center [550, 338] width 28 height 20
type input "[DATE]"
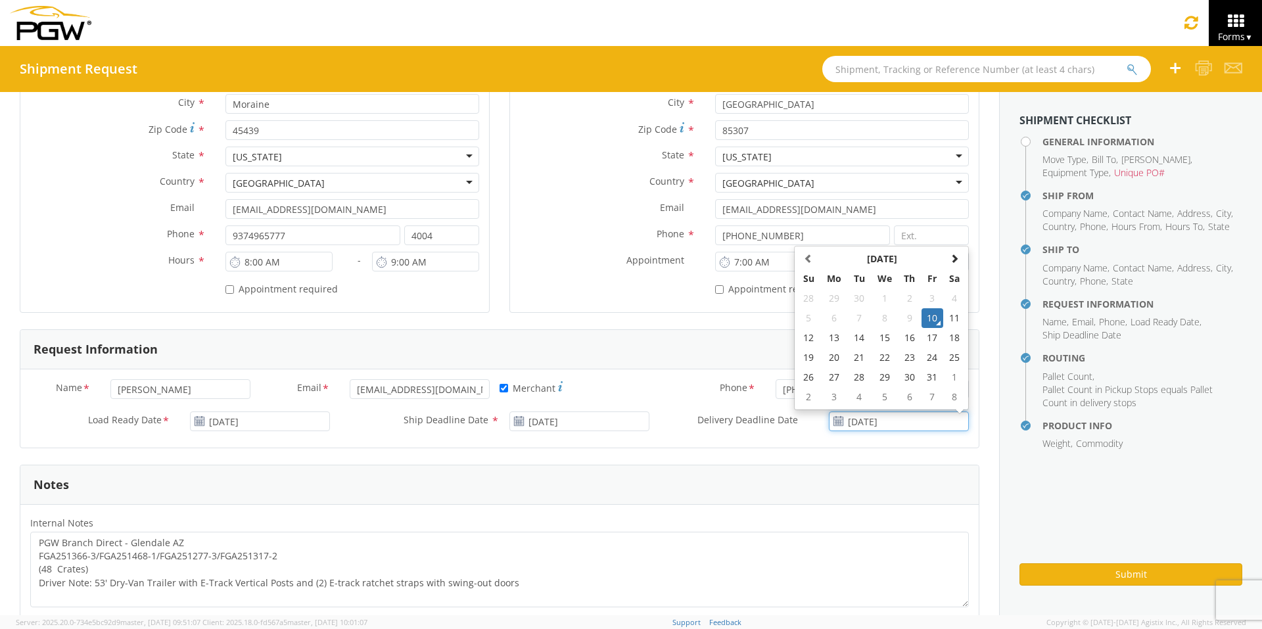
click at [914, 419] on input "[DATE]" at bounding box center [899, 421] width 140 height 20
click at [826, 338] on td "13" at bounding box center [834, 338] width 28 height 20
type input "[DATE]"
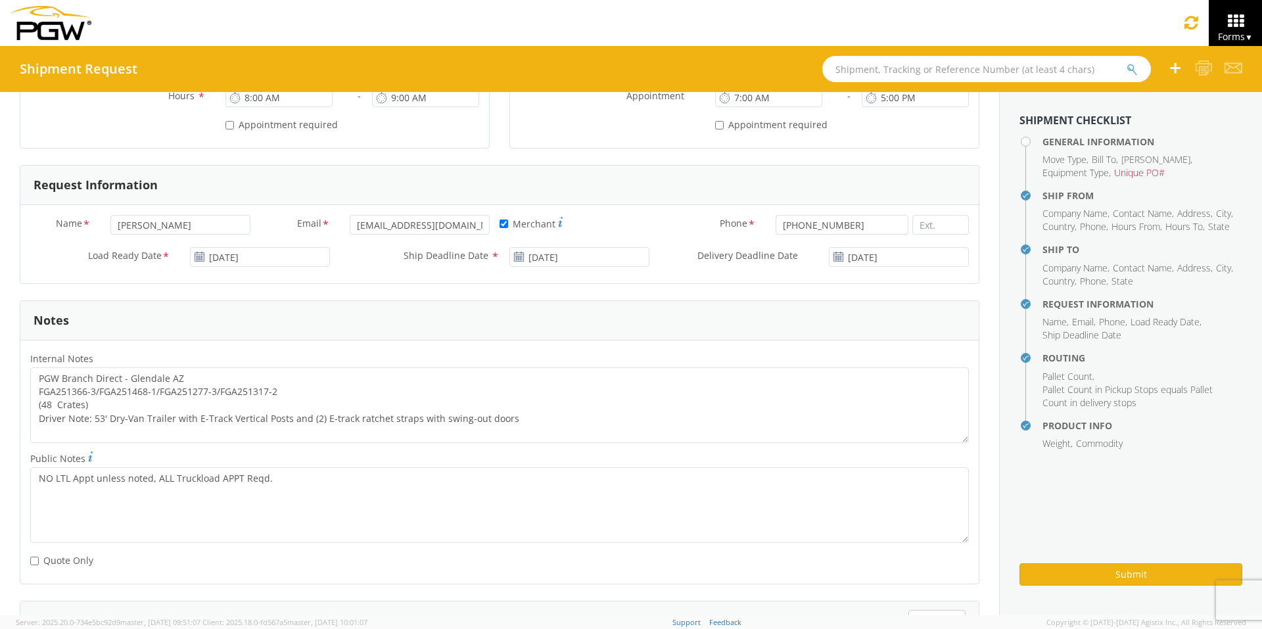
scroll to position [526, 0]
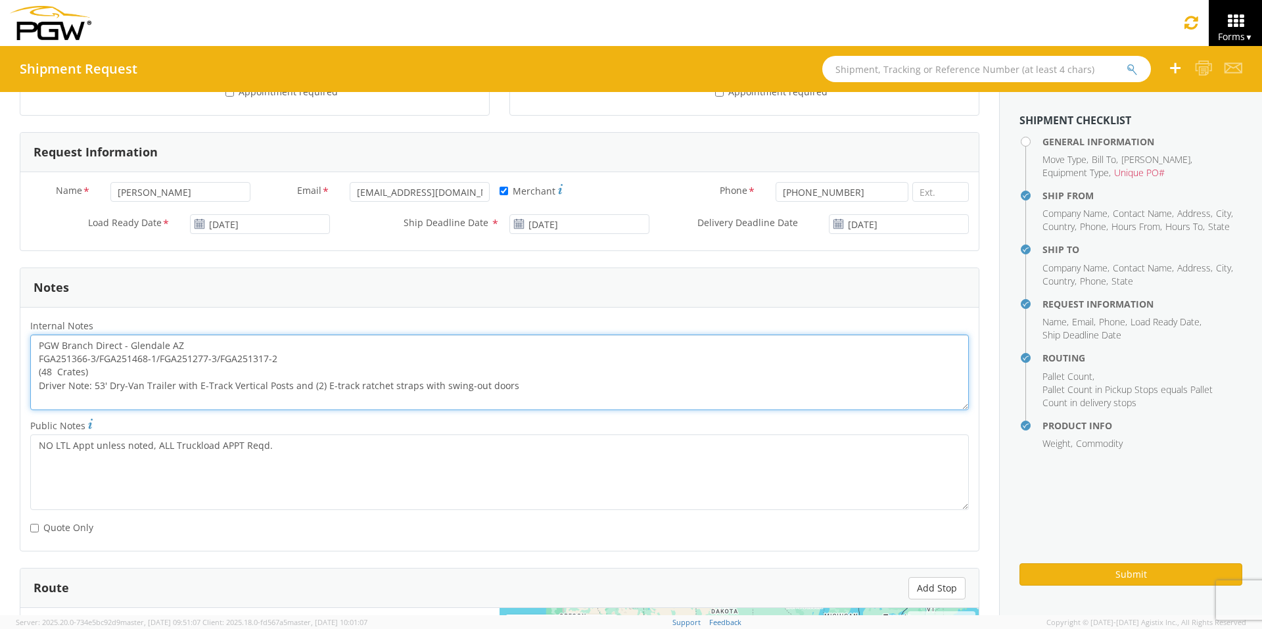
drag, startPoint x: 281, startPoint y: 359, endPoint x: 35, endPoint y: 359, distance: 245.8
click at [35, 359] on textarea "PGW Branch Direct - Glendale AZ FGA251366-3/FGA251468-1/FGA251277-3/FGA251317-2…" at bounding box center [499, 372] width 938 height 76
paste textarea "209-7/FGA251276-7/FGA251317-3/FGA251366-4"
drag, startPoint x: 34, startPoint y: 342, endPoint x: 590, endPoint y: 399, distance: 559.5
click at [590, 399] on textarea "PGW Branch Direct - Glendale AZ FGA251209-7/FGA251276-7/FGA251317-3/FGA251366-4…" at bounding box center [499, 372] width 938 height 76
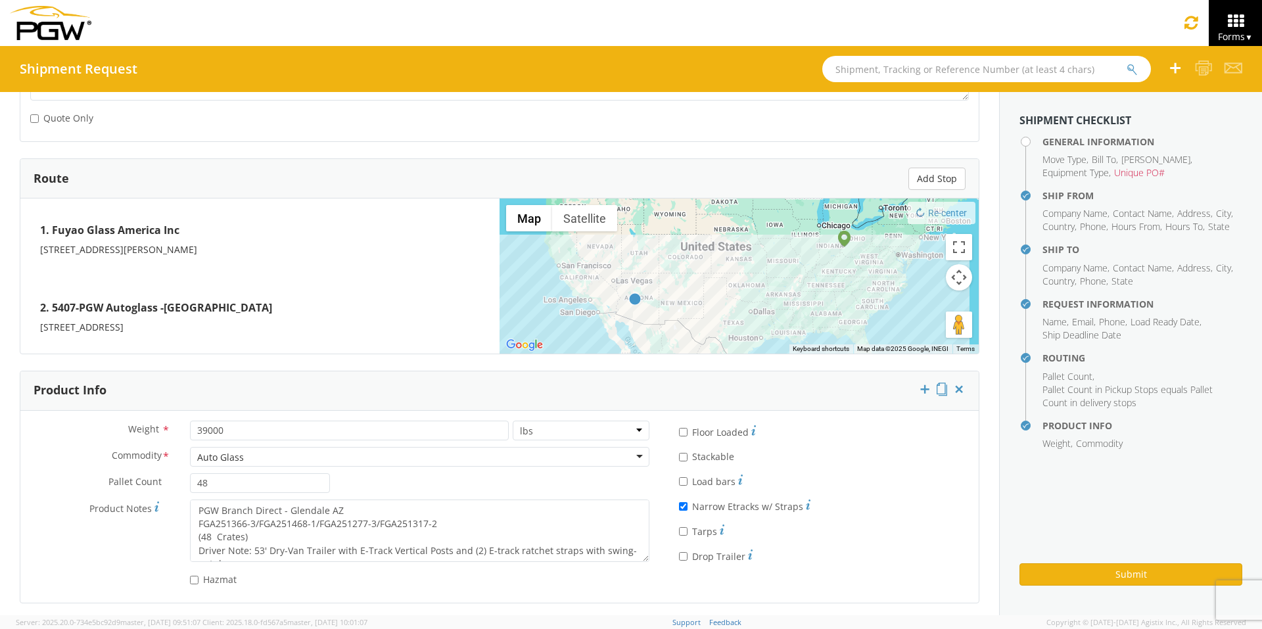
scroll to position [940, 0]
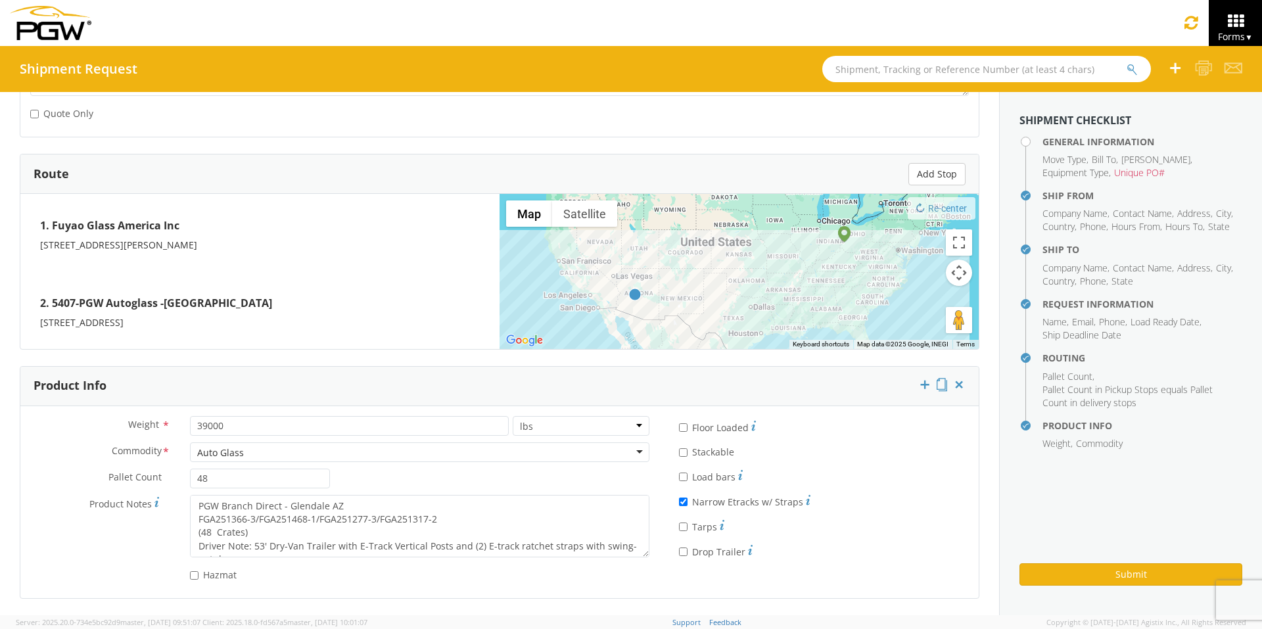
type textarea "PGW Branch Direct - Glendale AZ FGA251209-7/FGA251276-7/FGA251317-3/FGA251366-4…"
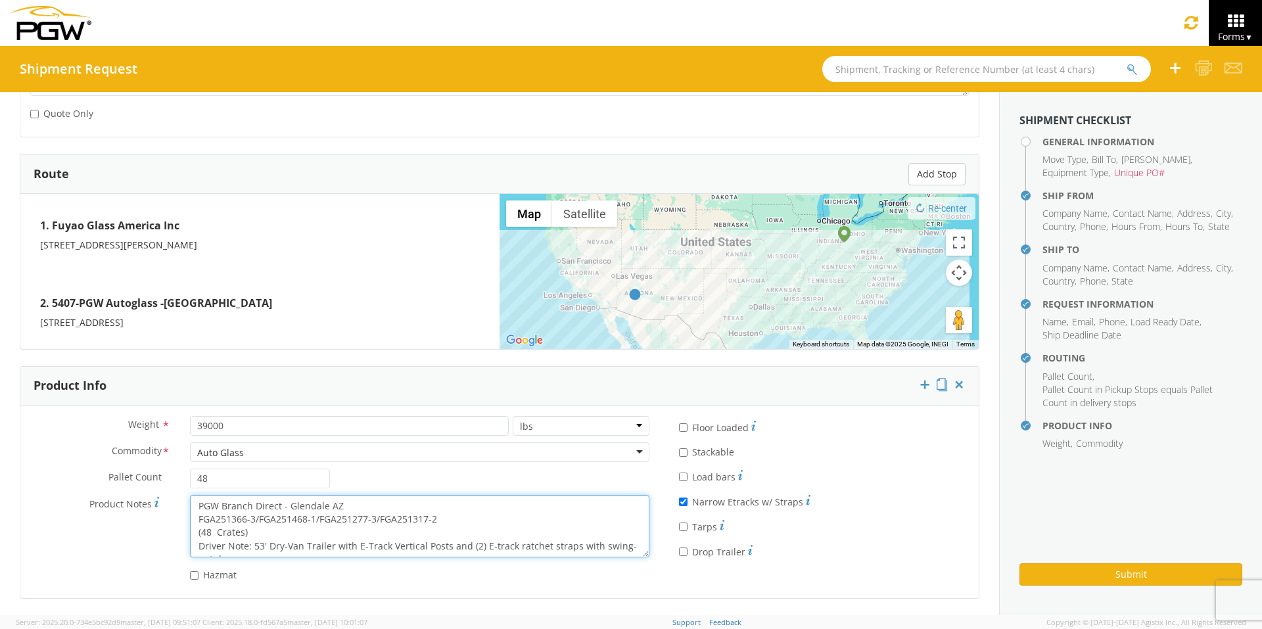
scroll to position [13, 0]
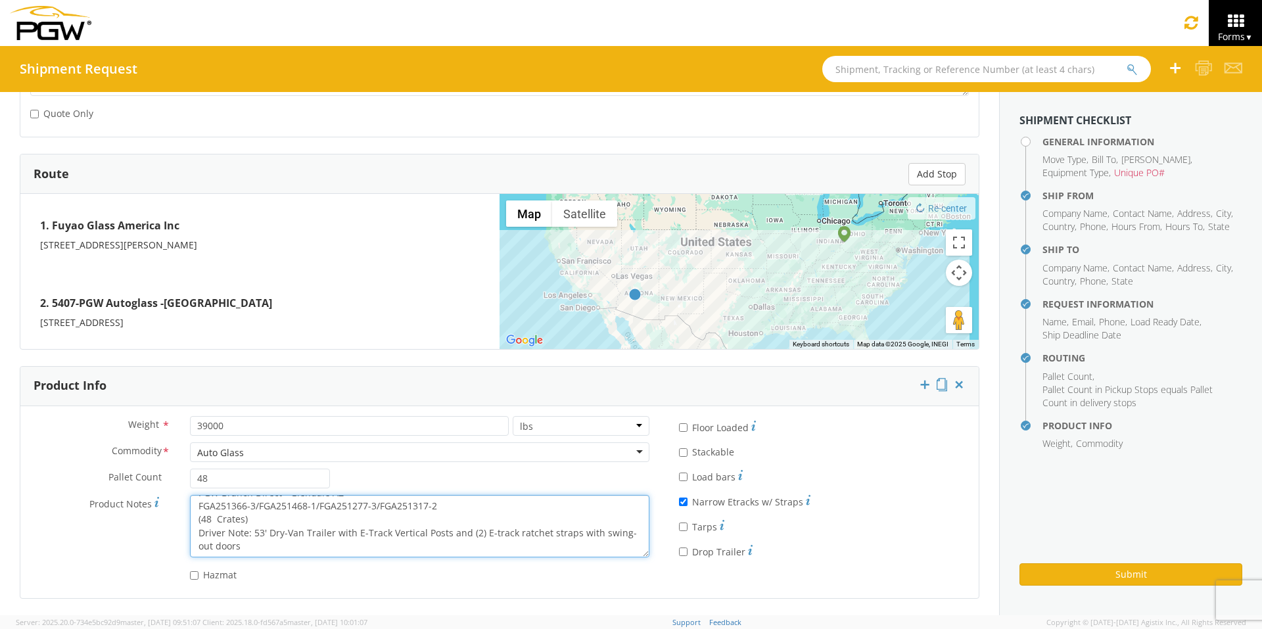
drag, startPoint x: 196, startPoint y: 501, endPoint x: 590, endPoint y: 551, distance: 396.8
click at [590, 551] on textarea "PGW Branch Direct - Glendale AZ FGA251366-3/FGA251468-1/FGA251277-3/FGA251317-2…" at bounding box center [419, 526] width 459 height 62
paste textarea "209-7/FGA251276-7/FGA251317-3/FGA251366-4"
type textarea "PGW Branch Direct - Glendale AZ FGA251209-7/FGA251276-7/FGA251317-3/FGA251366-4…"
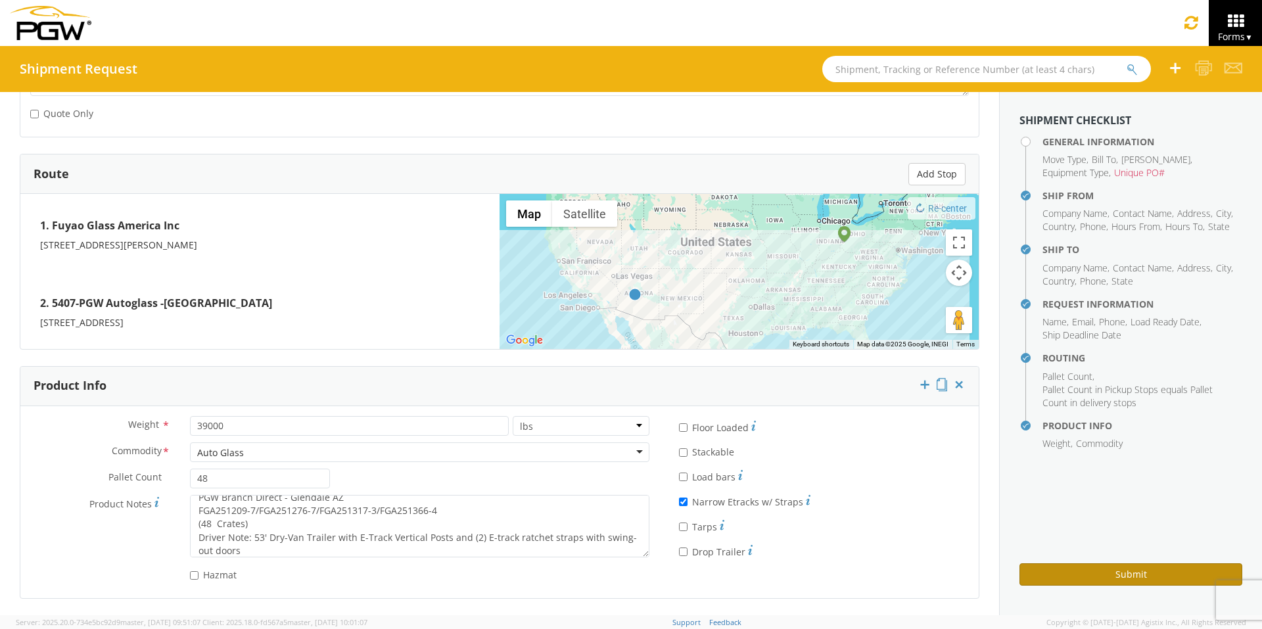
click at [1139, 576] on button "Submit" at bounding box center [1130, 574] width 223 height 22
click at [1108, 575] on button "Submit" at bounding box center [1130, 574] width 223 height 22
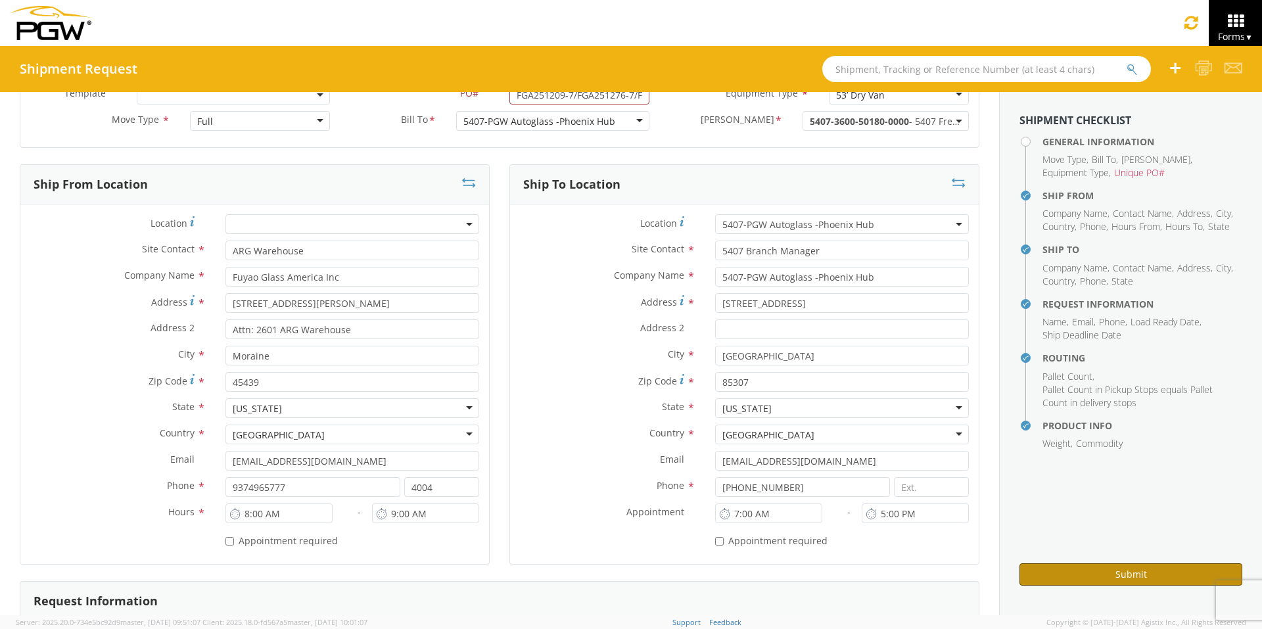
scroll to position [0, 0]
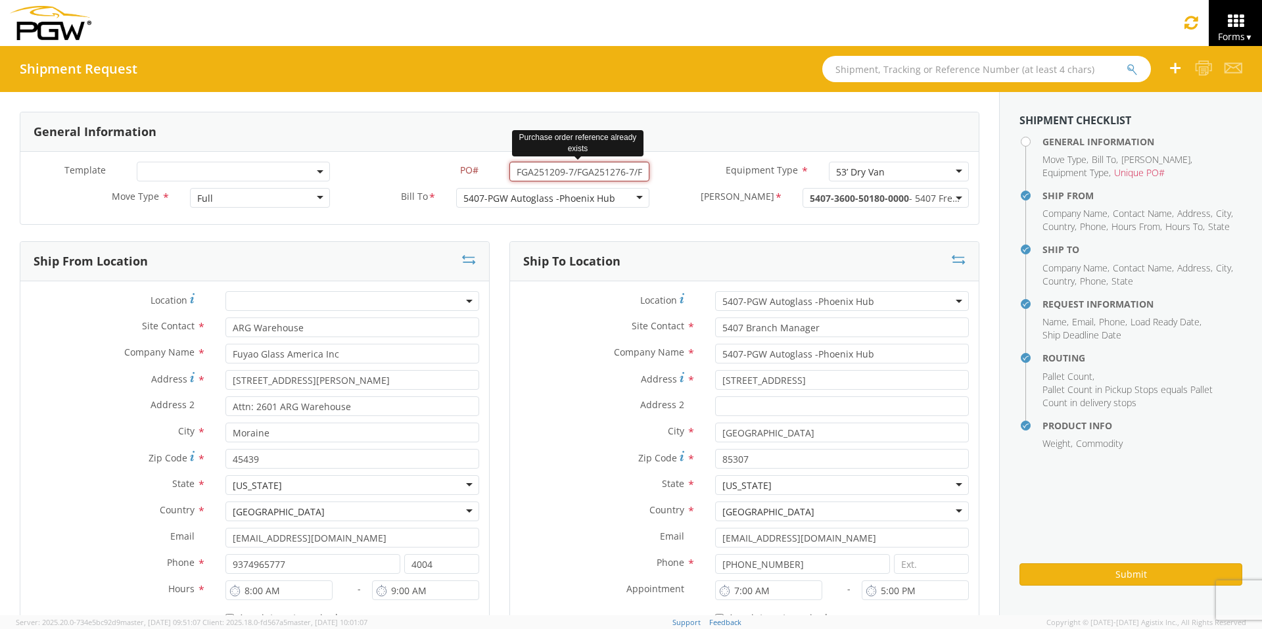
click at [619, 168] on input "FGA251209-7/FGA251276-7/FGA251317-3/FGA251366-4" at bounding box center [579, 172] width 140 height 20
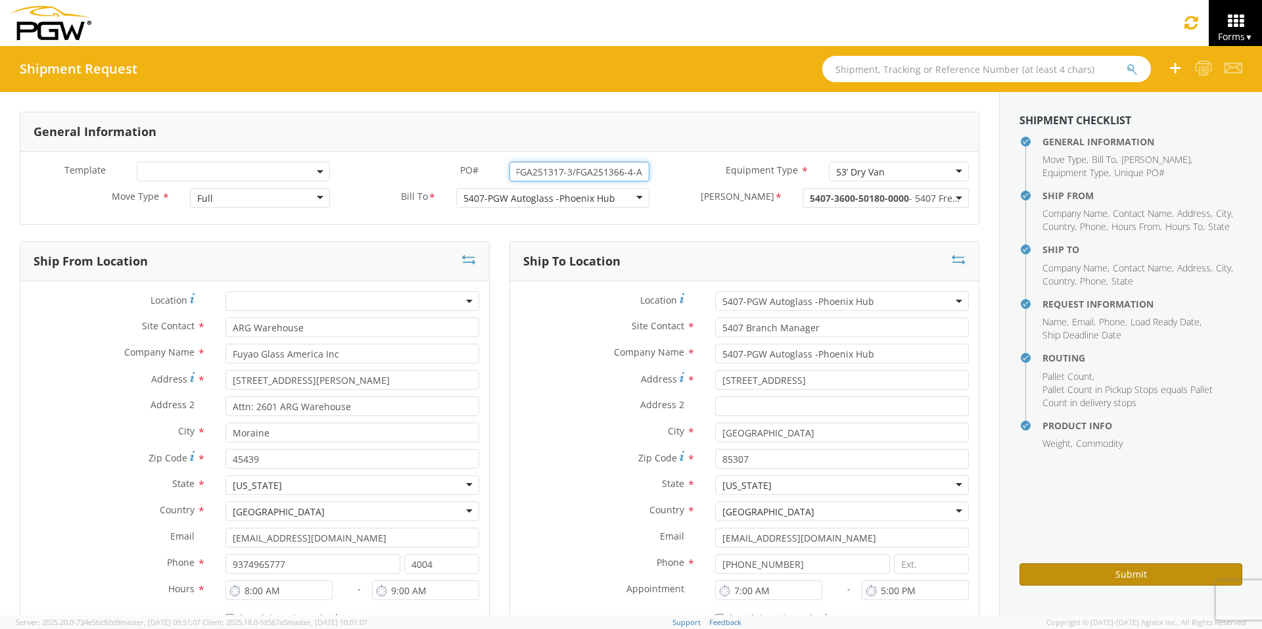
type input "FGA251209-7/FGA251276-7/FGA251317-3/FGA251366-4-A"
click at [1091, 575] on button "Submit" at bounding box center [1130, 574] width 223 height 22
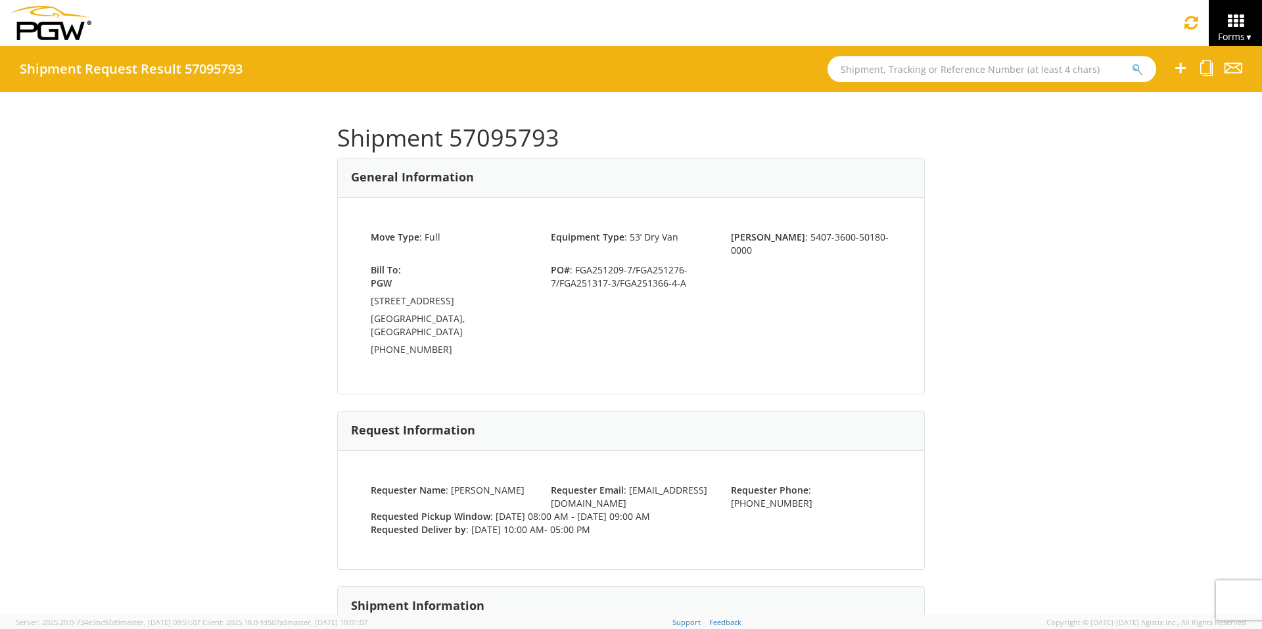
click at [867, 67] on input "text" at bounding box center [991, 69] width 329 height 26
click at [860, 76] on input "text" at bounding box center [991, 69] width 329 height 26
type input "57036667"
click at [1132, 62] on button "submit" at bounding box center [1137, 70] width 11 height 16
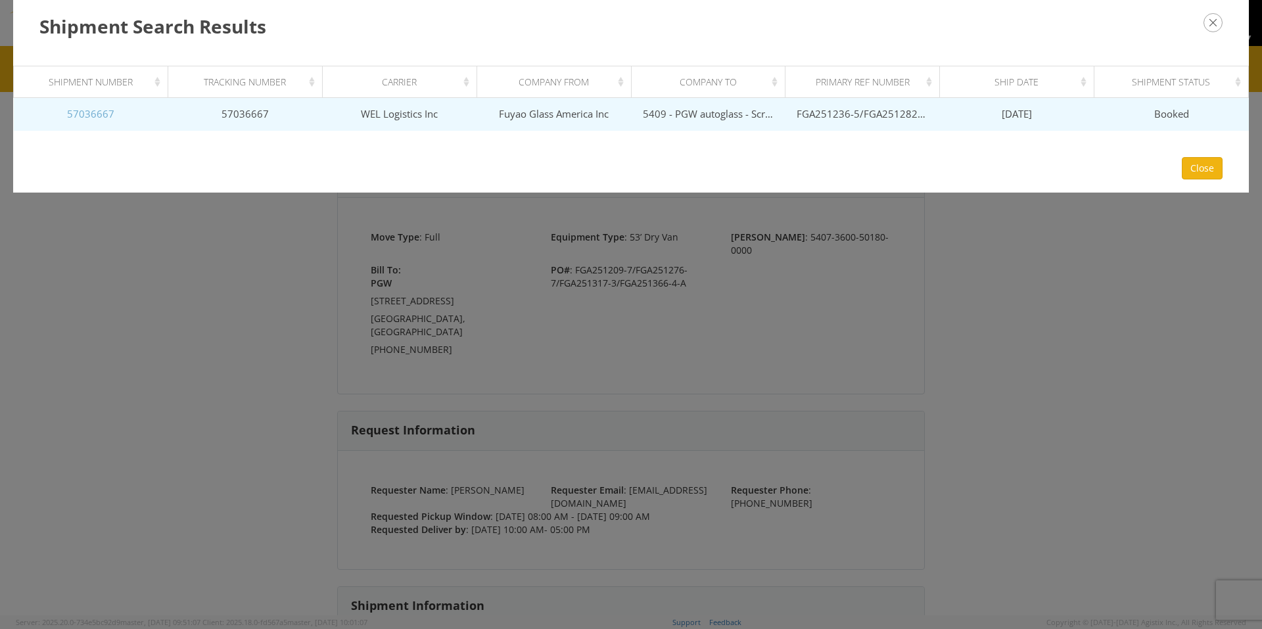
click at [81, 114] on link "57036667" at bounding box center [90, 113] width 47 height 13
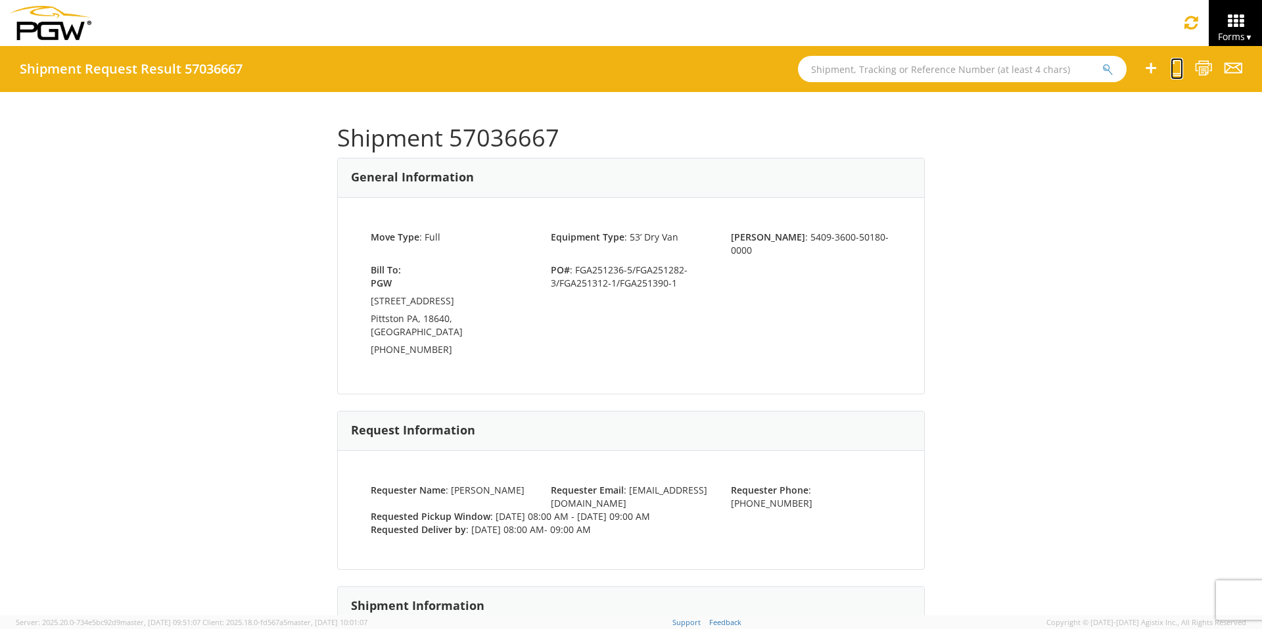
click at [1178, 71] on icon at bounding box center [1176, 68] width 12 height 16
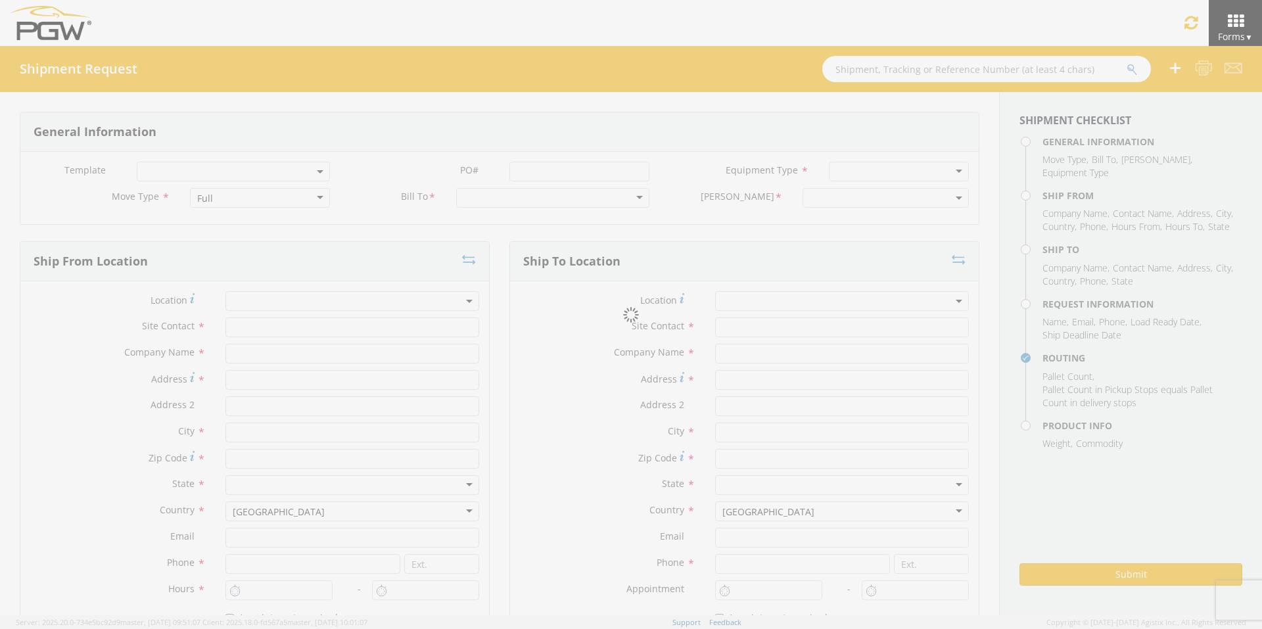
select select
type input "ARG Warehouse"
type input "Fuyao Glass America Inc"
type input "[STREET_ADDRESS][PERSON_NAME]"
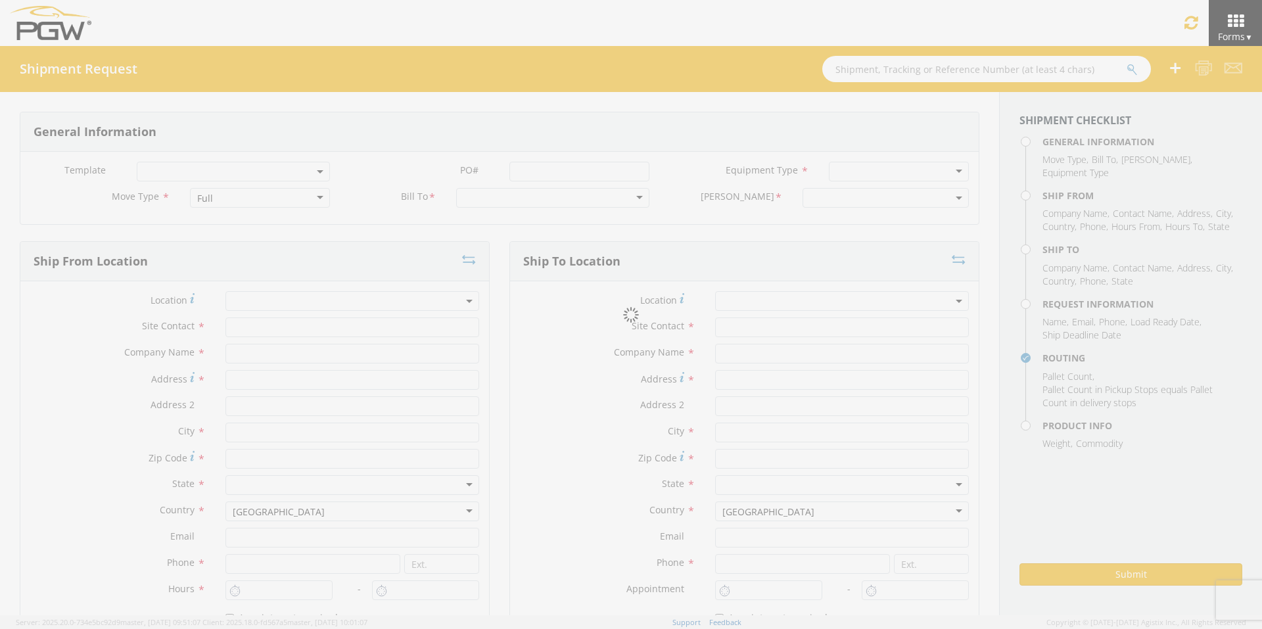
type input "Attn: 2601 ARG Warehouse"
type input "Moraine"
type input "45439"
type input "[EMAIL_ADDRESS][DOMAIN_NAME]"
type input "9374965777"
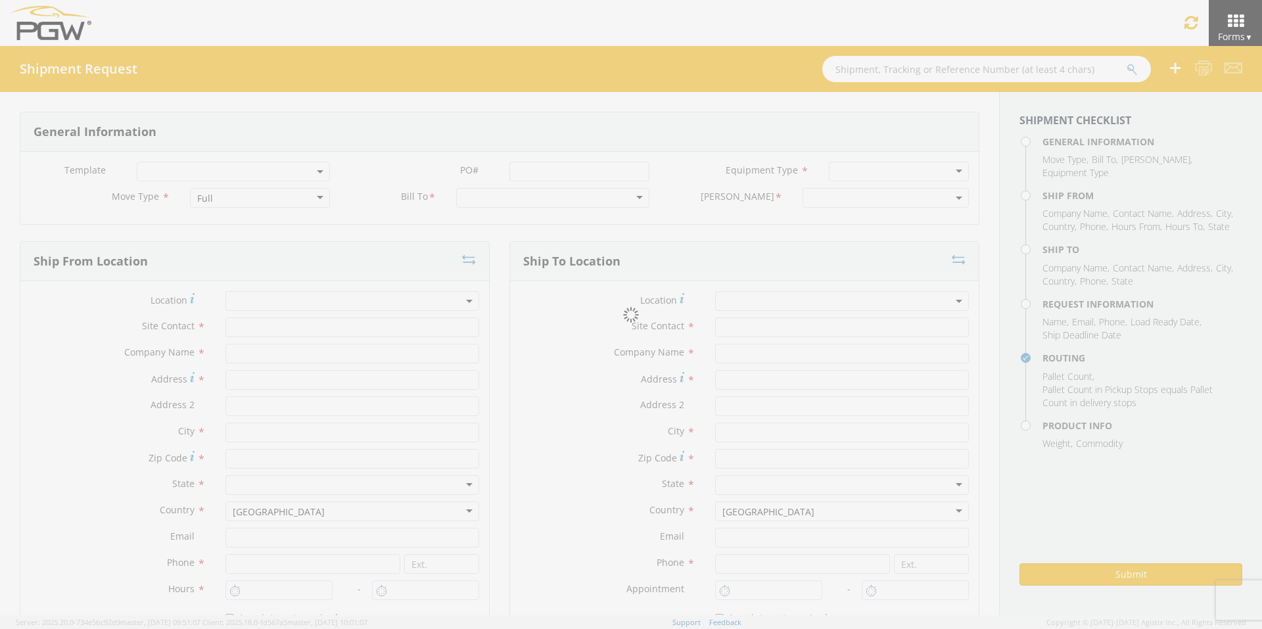
type input "4004"
type input "8:00 AM"
type input "9:00 AM"
type input "5409 Branch Manager"
type input "5409 - PGW autoglass - Scranton"
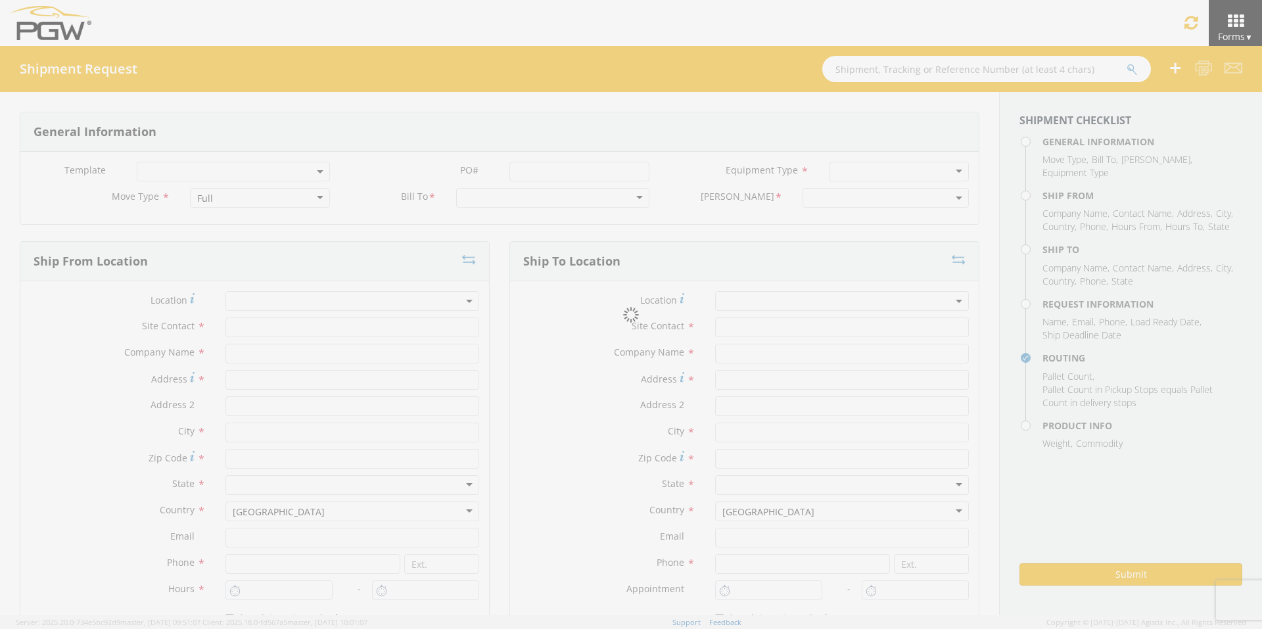
type input "[STREET_ADDRESS]"
type input "Pittston"
type input "18640"
type input "[EMAIL_ADDRESS][DOMAIN_NAME]"
type input "[PHONE_NUMBER]"
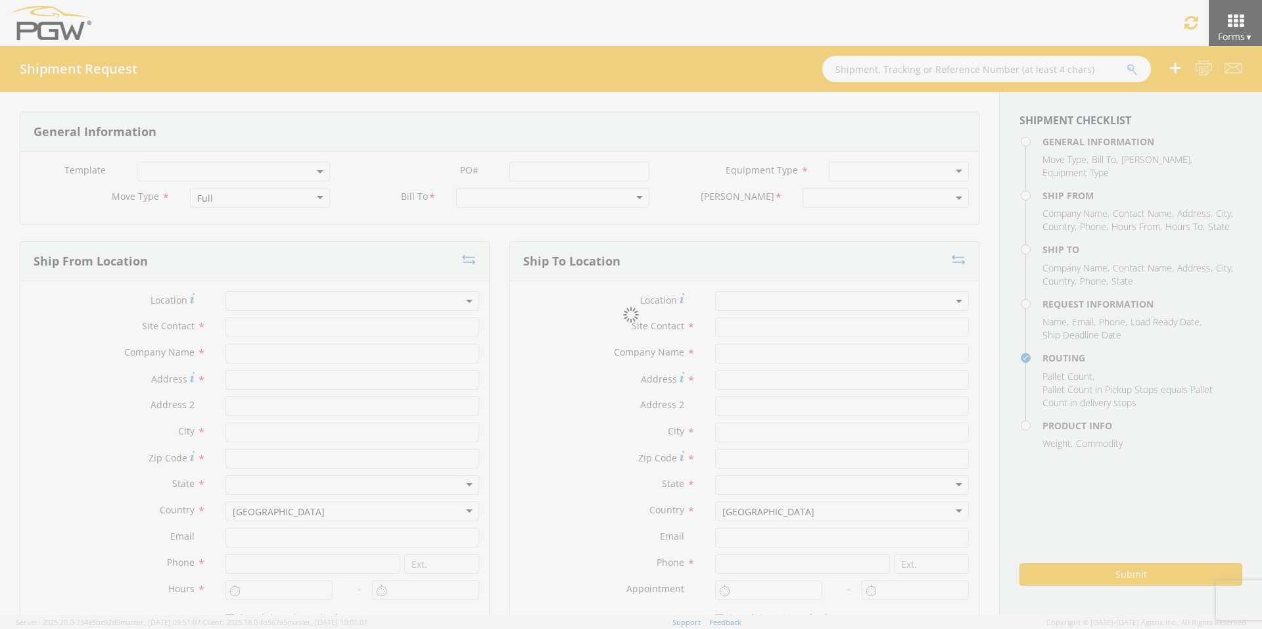
type input "8:00 AM"
type input "9:00 AM"
type input "[PERSON_NAME]"
type input "[EMAIL_ADDRESS][DOMAIN_NAME]"
checkbox input "true"
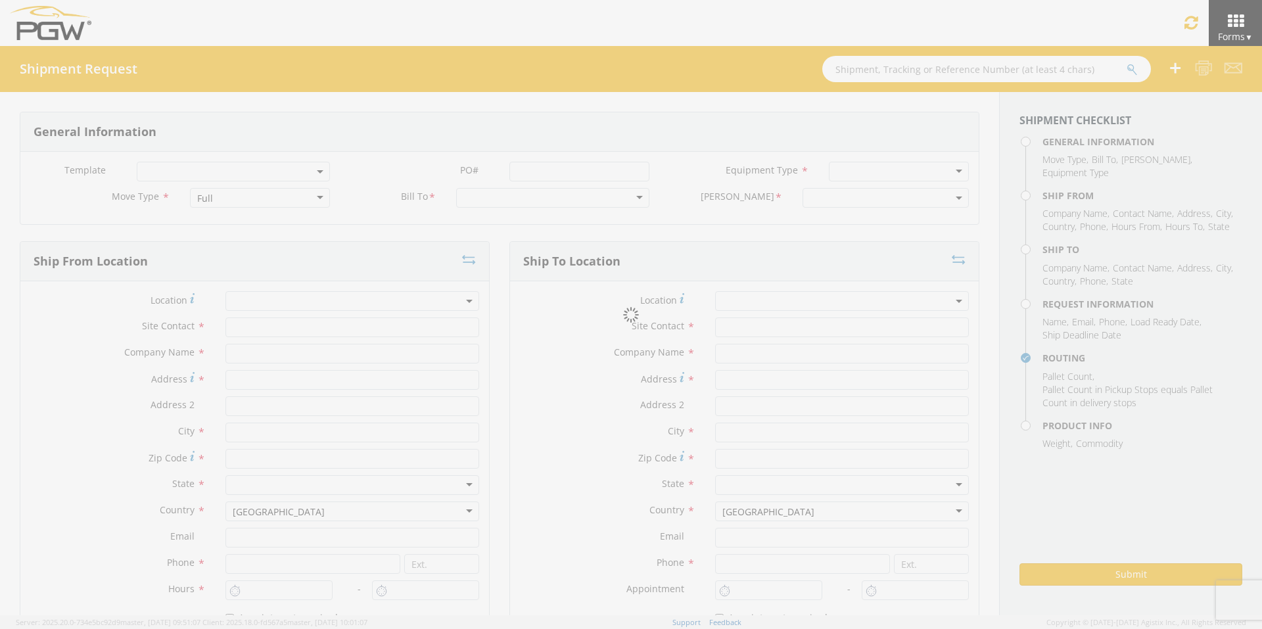
type input "[PHONE_NUMBER]"
type textarea "PGW Branch Direct - Pittston PA FGA251236-5/FGA251282-3/FGA251312-1/FGA251390-1…"
type textarea "NO LTL Appt unless noted, ALL Truckload APPT Reqd."
type input "39000"
type input "48"
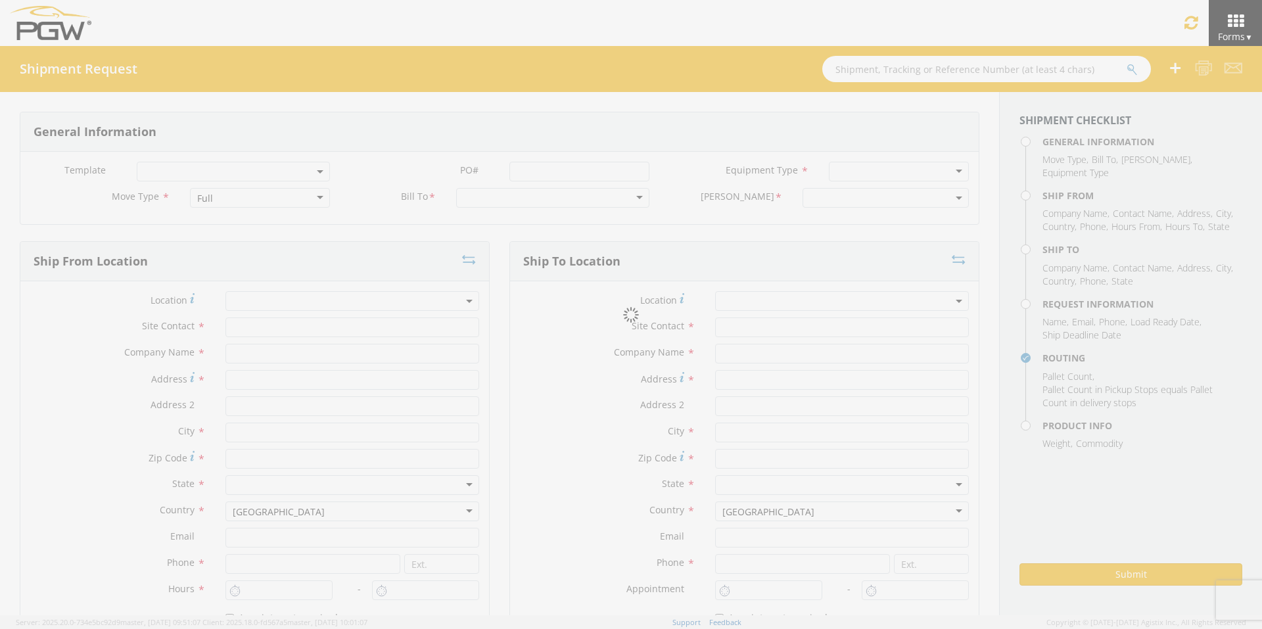
type textarea "PGW Branch Direct - Pittston PA FGA251236-5/FGA251282-3/FGA251312-1/FGA251390-1…"
checkbox input "true"
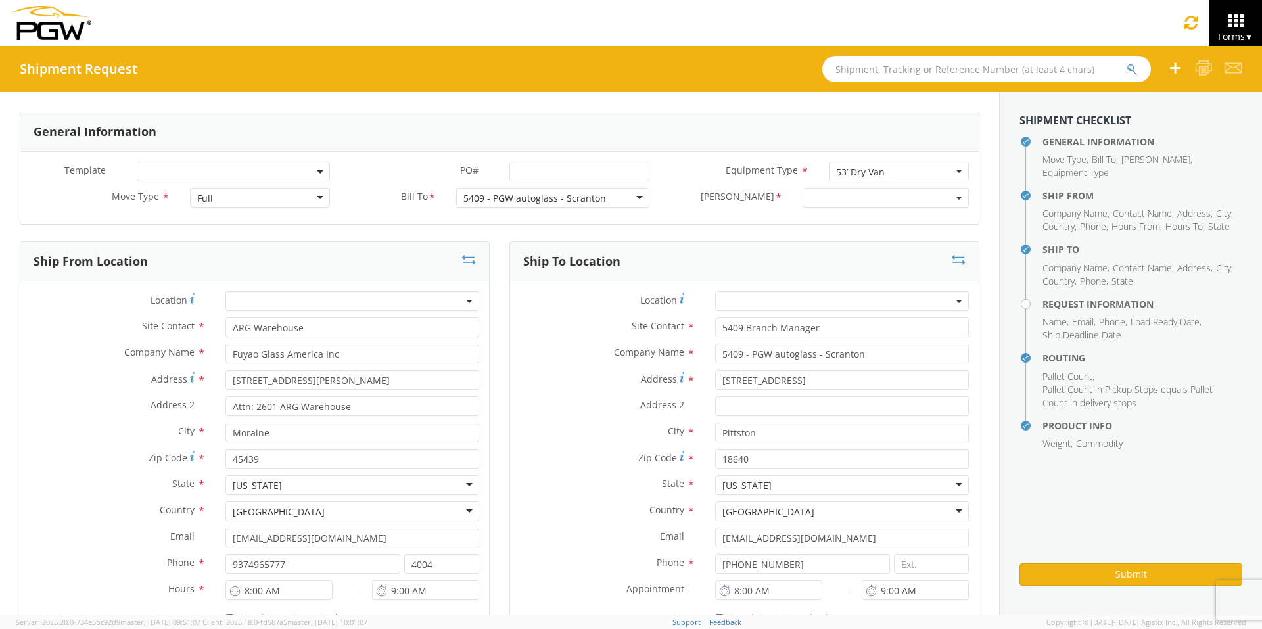
select select "5409-3600-50180-0000"
select select "61931"
click at [531, 171] on input "PO# *" at bounding box center [579, 172] width 140 height 20
drag, startPoint x: 635, startPoint y: 170, endPoint x: 417, endPoint y: 152, distance: 219.6
click at [417, 152] on div "Template * PO# * FGA251283-2/FGA251312-2/FGA251402-1/FGA251461-1 Equipment Type…" at bounding box center [499, 188] width 958 height 72
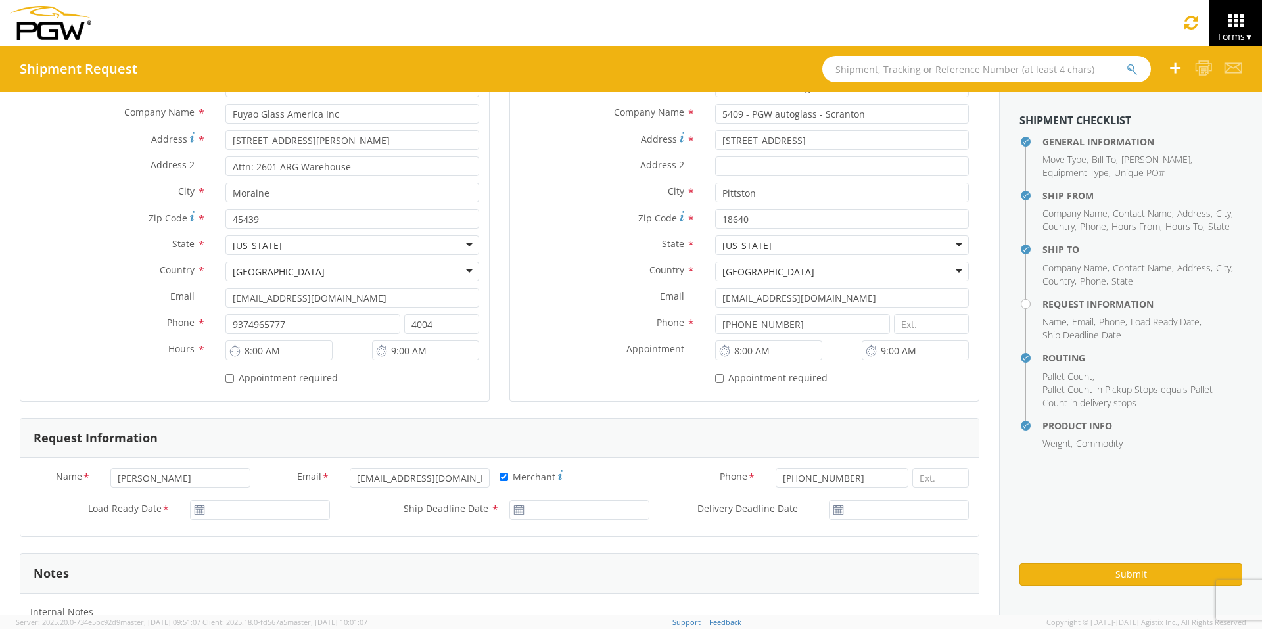
scroll to position [329, 0]
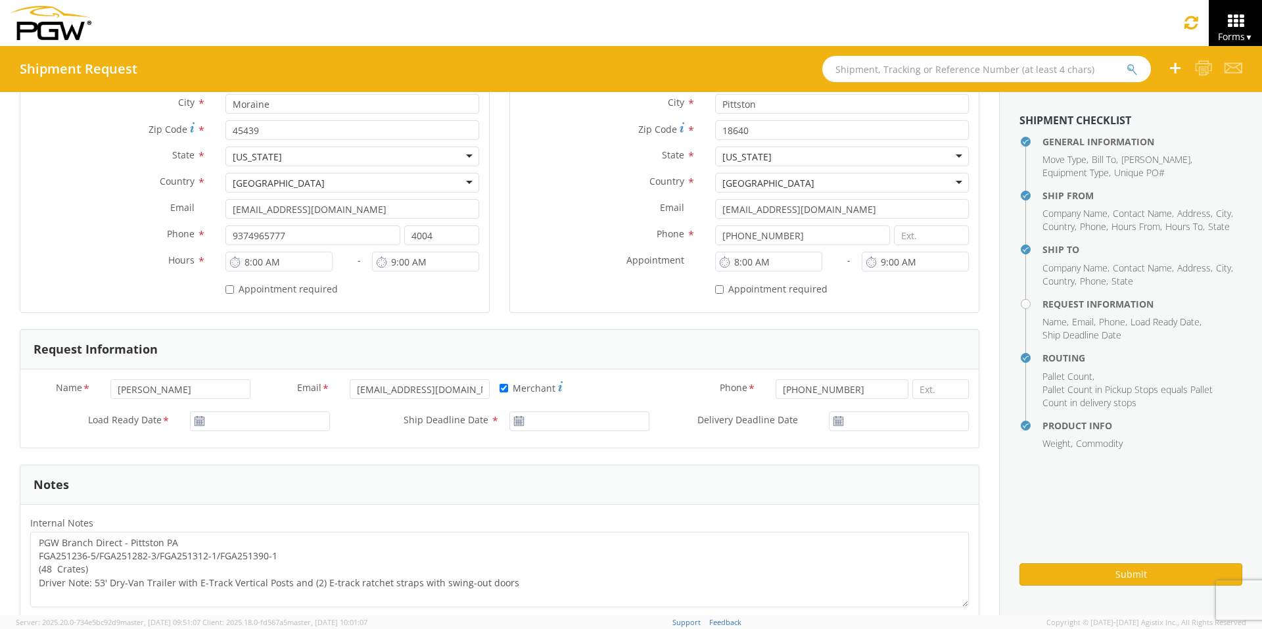
type input "FGA251283-2/FGA251312-2/FGA251402-1/FGA251461-1"
click at [256, 425] on input "[DATE]" at bounding box center [260, 421] width 140 height 20
click at [223, 333] on td "13" at bounding box center [230, 338] width 28 height 20
type input "[DATE]"
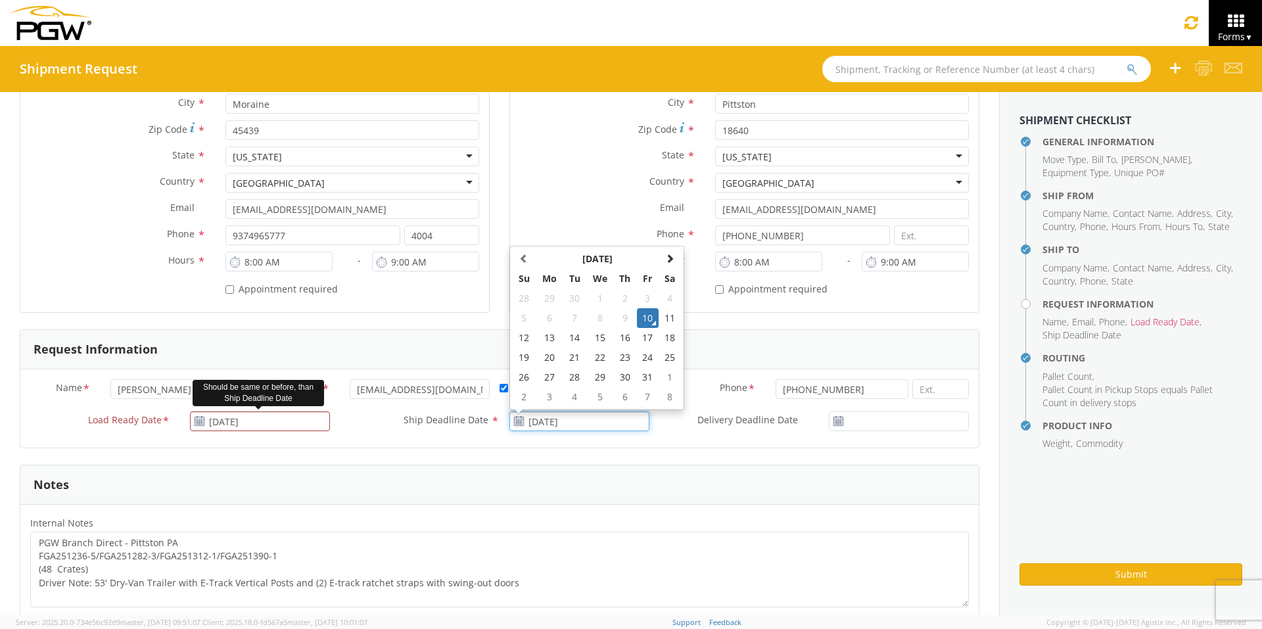
click at [564, 424] on input "[DATE]" at bounding box center [579, 421] width 140 height 20
click at [541, 342] on td "13" at bounding box center [550, 338] width 28 height 20
type input "[DATE]"
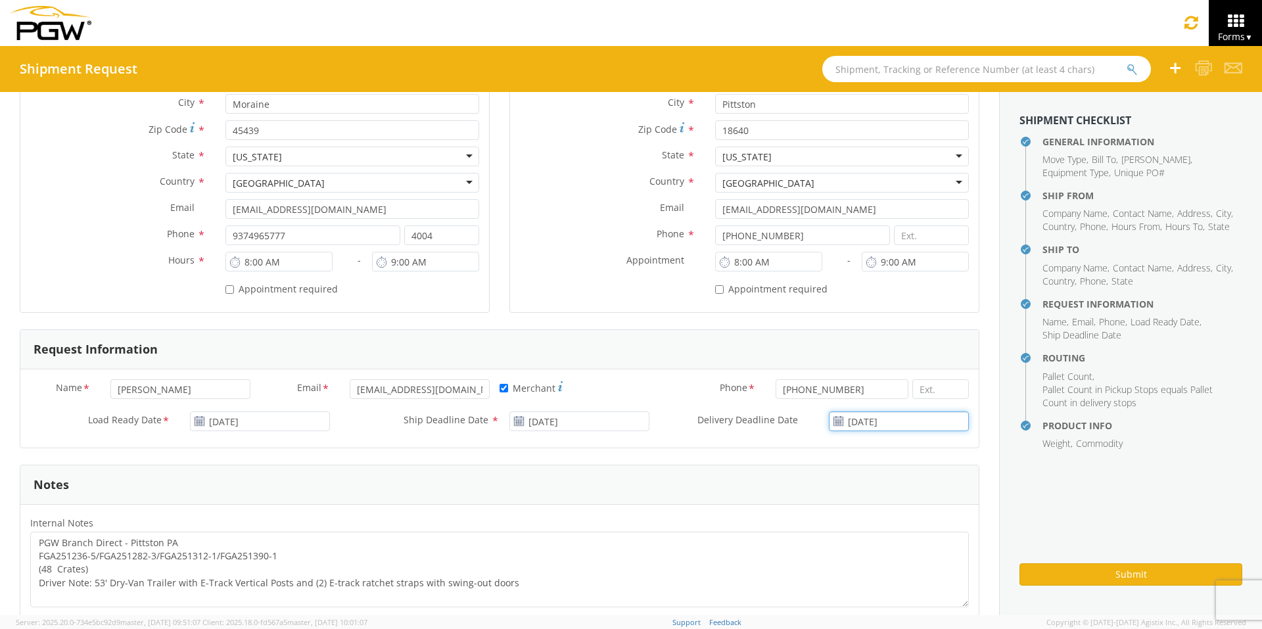
click at [890, 418] on input "[DATE]" at bounding box center [899, 421] width 140 height 20
click at [827, 336] on td "13" at bounding box center [834, 338] width 28 height 20
type input "[DATE]"
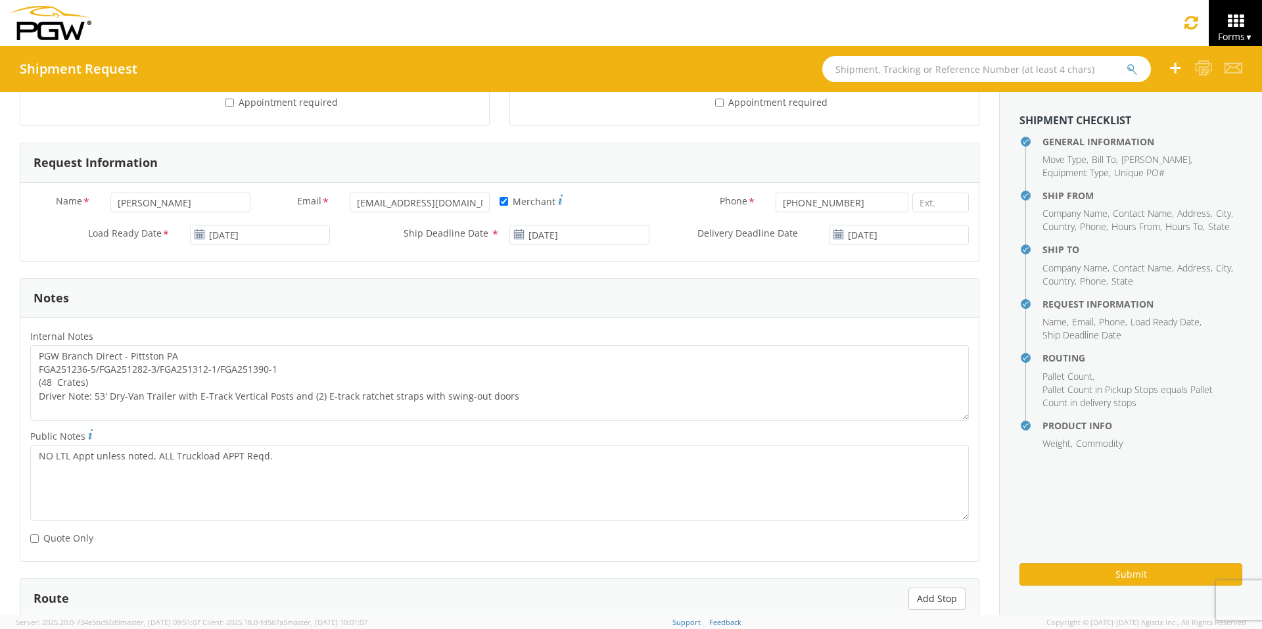
scroll to position [526, 0]
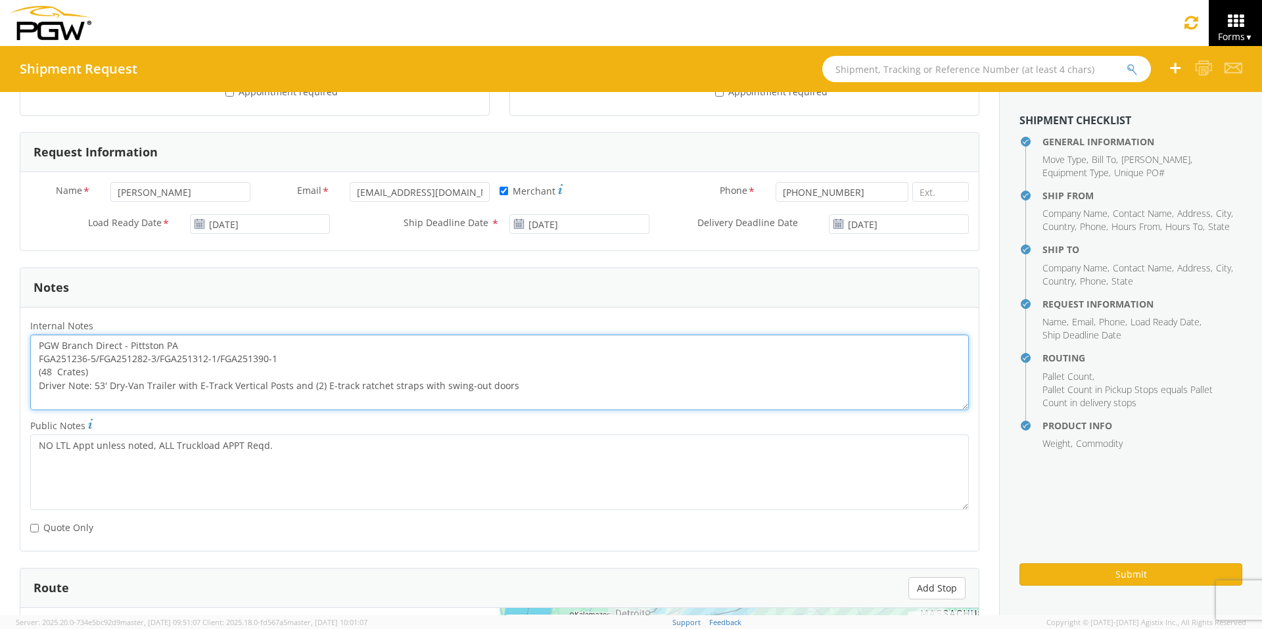
drag, startPoint x: 292, startPoint y: 357, endPoint x: 33, endPoint y: 354, distance: 259.6
click at [33, 354] on textarea "PGW Branch Direct - Pittston PA FGA251236-5/FGA251282-3/FGA251312-1/FGA251390-1…" at bounding box center [499, 372] width 938 height 76
paste textarea "83-2/FGA251312-2/FGA251402-1/FGA251461"
drag, startPoint x: 39, startPoint y: 344, endPoint x: 582, endPoint y: 406, distance: 546.3
click at [582, 406] on textarea "PGW Branch Direct - Pittston PA FGA251283-2/FGA251312-2/FGA251402-1/FGA251461-1…" at bounding box center [499, 372] width 938 height 76
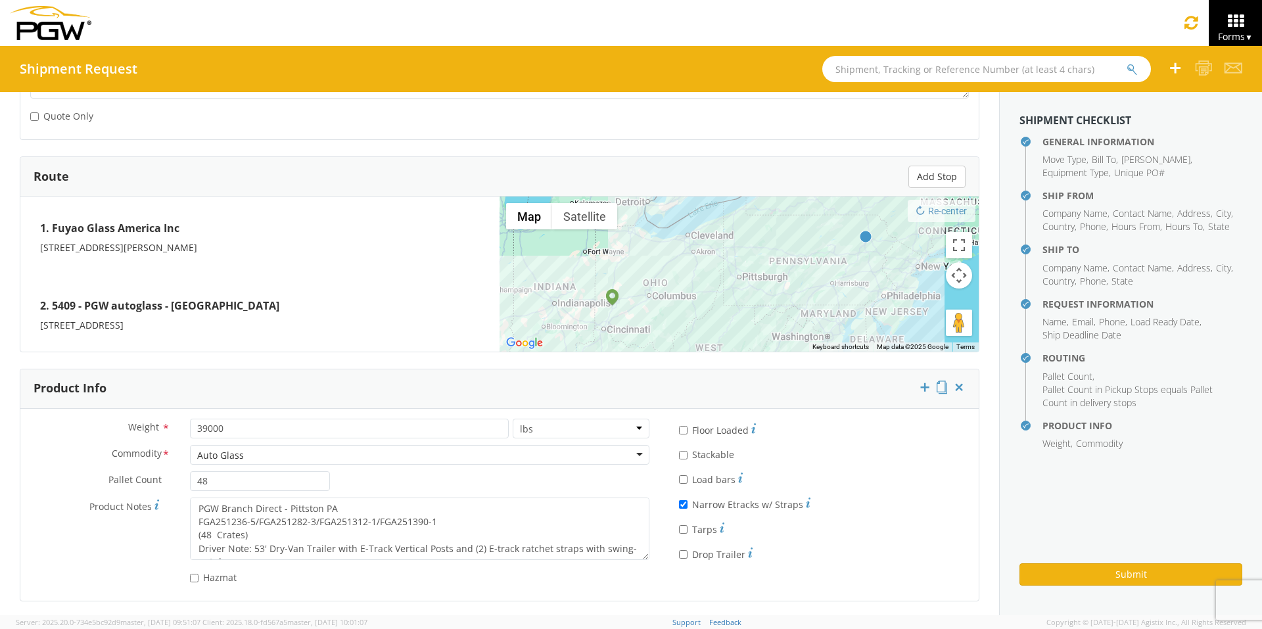
scroll to position [940, 0]
type textarea "PGW Branch Direct - Pittston PA FGA251283-2/FGA251312-2/FGA251402-1/FGA251461-1…"
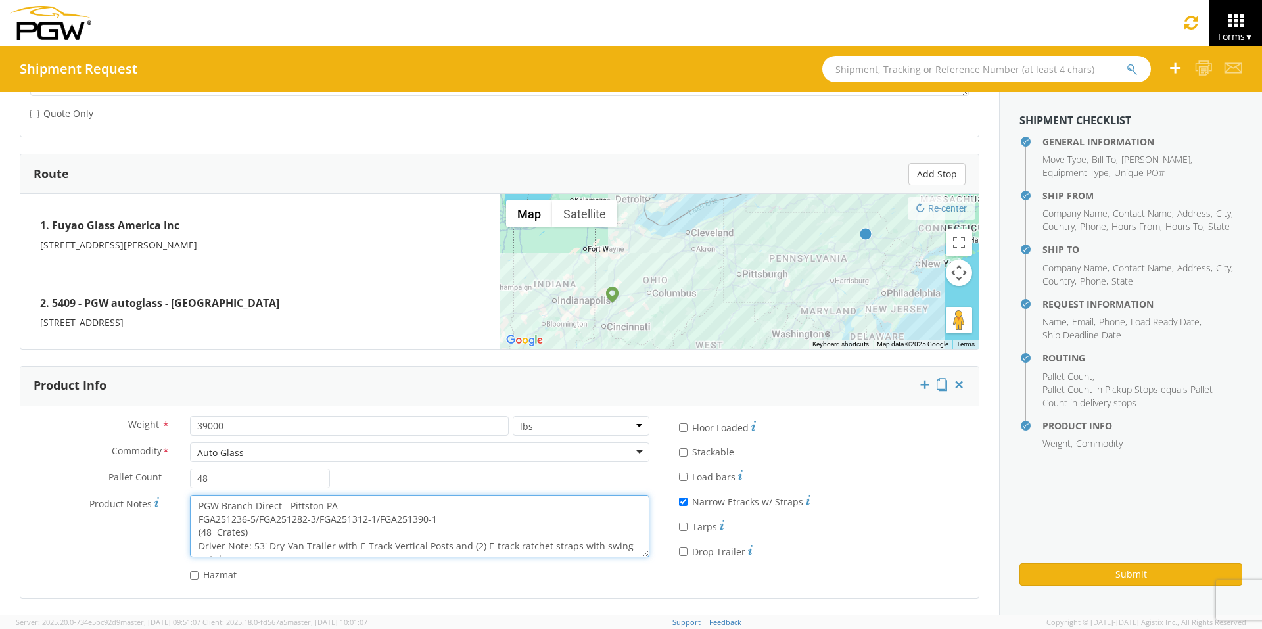
scroll to position [13, 0]
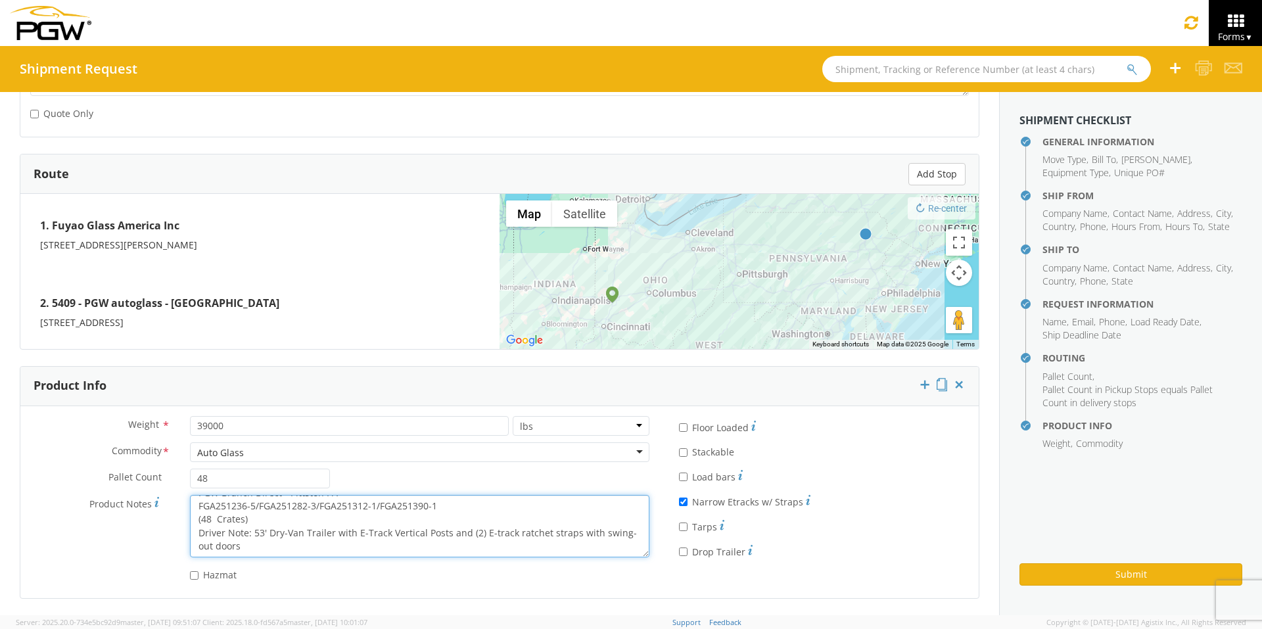
drag, startPoint x: 195, startPoint y: 505, endPoint x: 483, endPoint y: 553, distance: 292.4
click at [483, 553] on textarea "PGW Branch Direct - Pittston PA FGA251236-5/FGA251282-3/FGA251312-1/FGA251390-1…" at bounding box center [419, 526] width 459 height 62
paste textarea "83-2/FGA251312-2/FGA251402-1/FGA251461"
type textarea "PGW Branch Direct - Pittston PA FGA251283-2/FGA251312-2/FGA251402-1/FGA251461-1…"
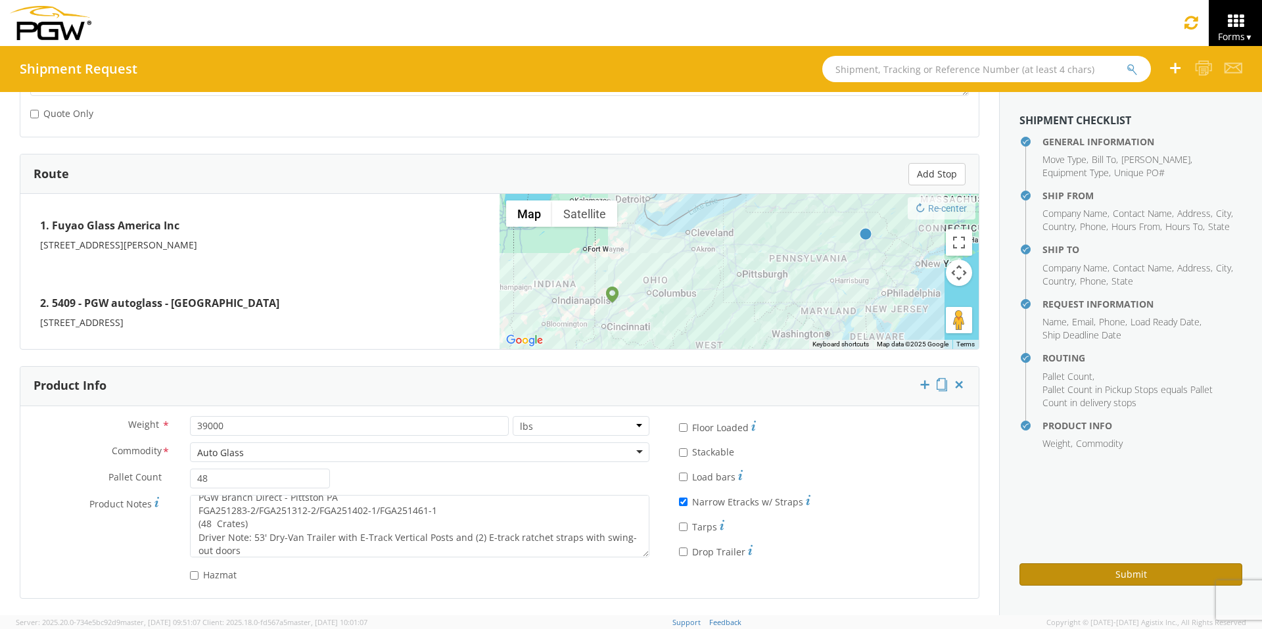
click at [1099, 574] on button "Submit" at bounding box center [1130, 574] width 223 height 22
